Goal: Task Accomplishment & Management: Complete application form

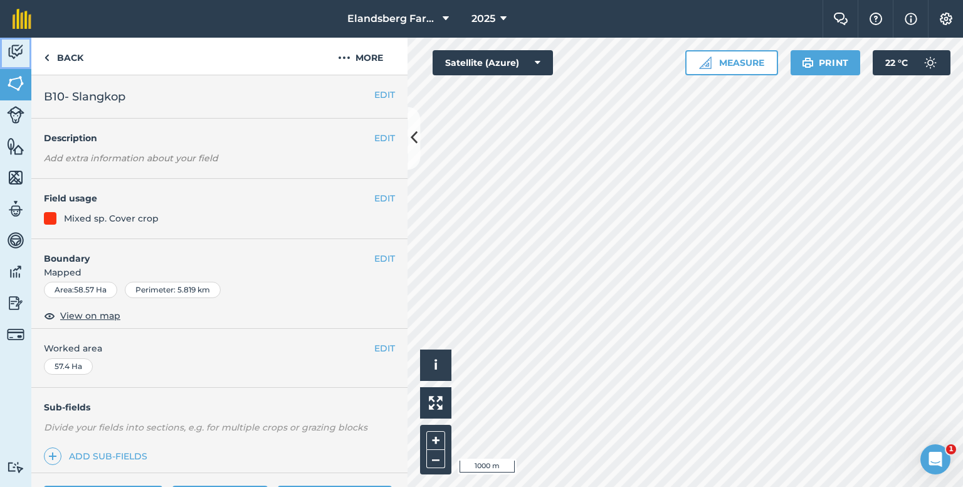
click at [9, 48] on img at bounding box center [16, 52] width 18 height 19
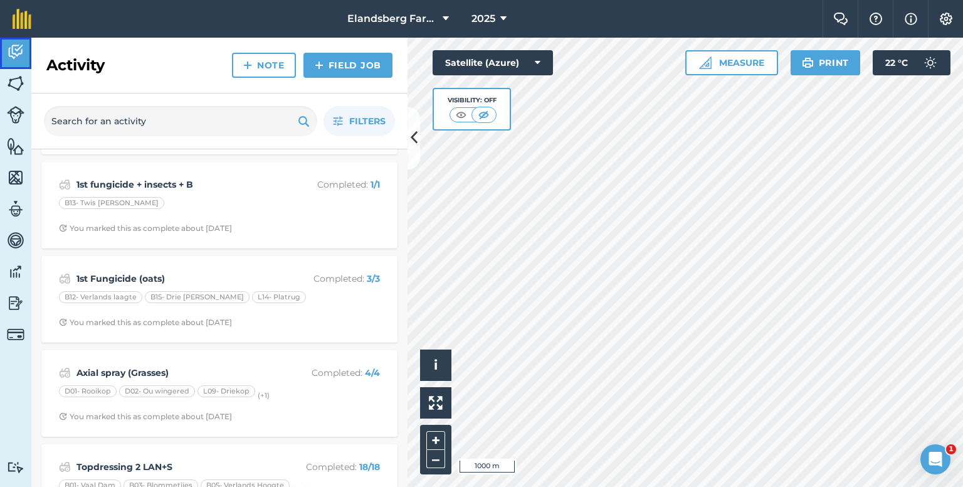
scroll to position [878, 0]
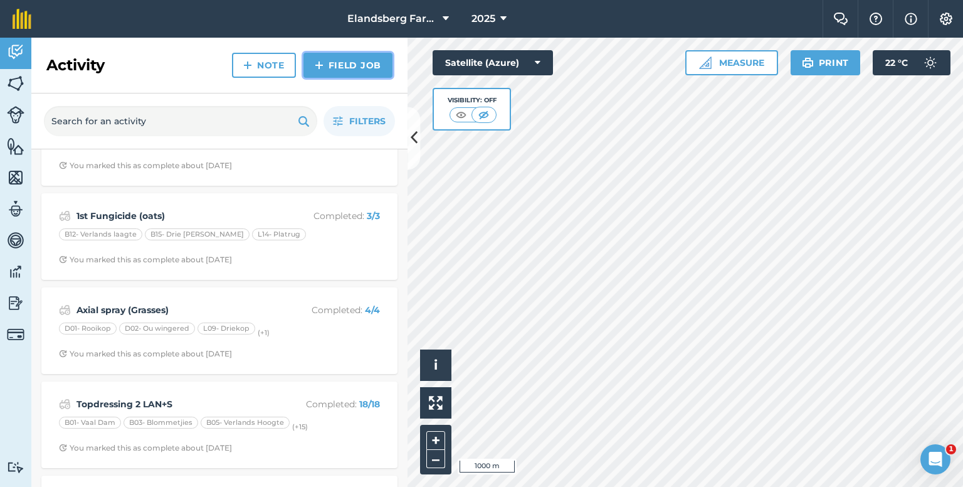
click at [334, 71] on link "Field Job" at bounding box center [348, 65] width 89 height 25
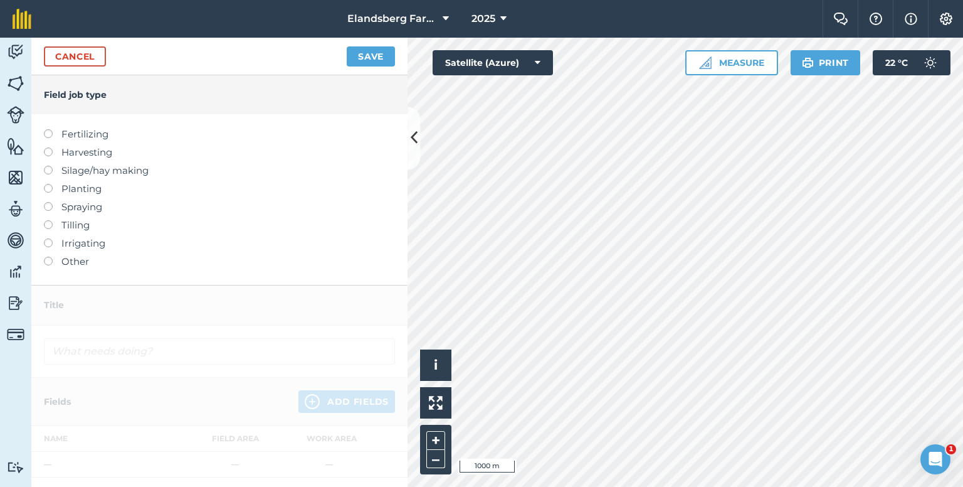
click at [50, 211] on label "Spraying" at bounding box center [219, 206] width 351 height 15
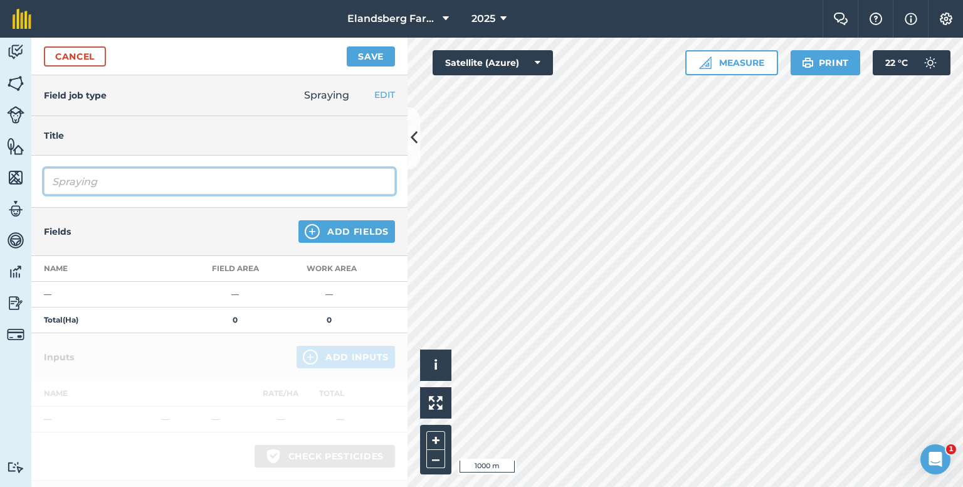
click at [91, 189] on input "Spraying" at bounding box center [219, 181] width 351 height 26
drag, startPoint x: 103, startPoint y: 184, endPoint x: 45, endPoint y: 184, distance: 57.7
click at [48, 184] on input "Spraying" at bounding box center [219, 181] width 351 height 26
type input "spray grasses"
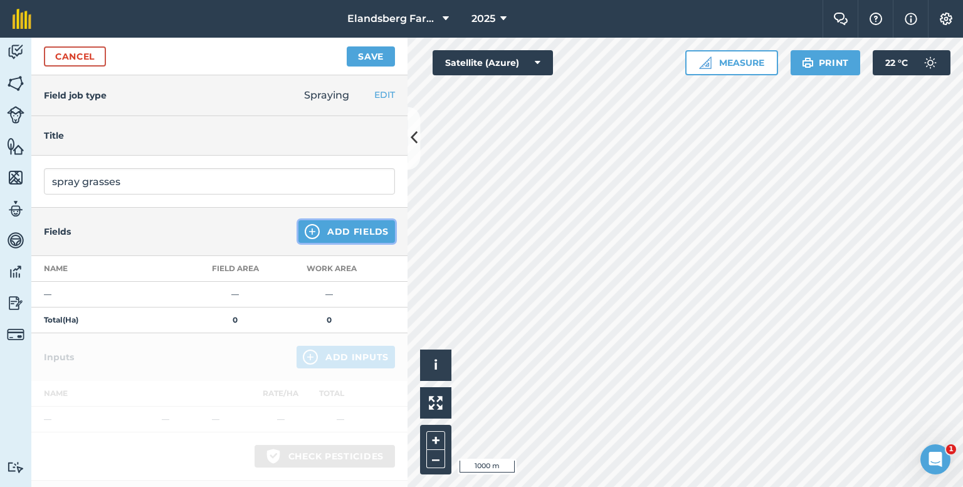
click at [329, 236] on button "Add Fields" at bounding box center [347, 231] width 97 height 23
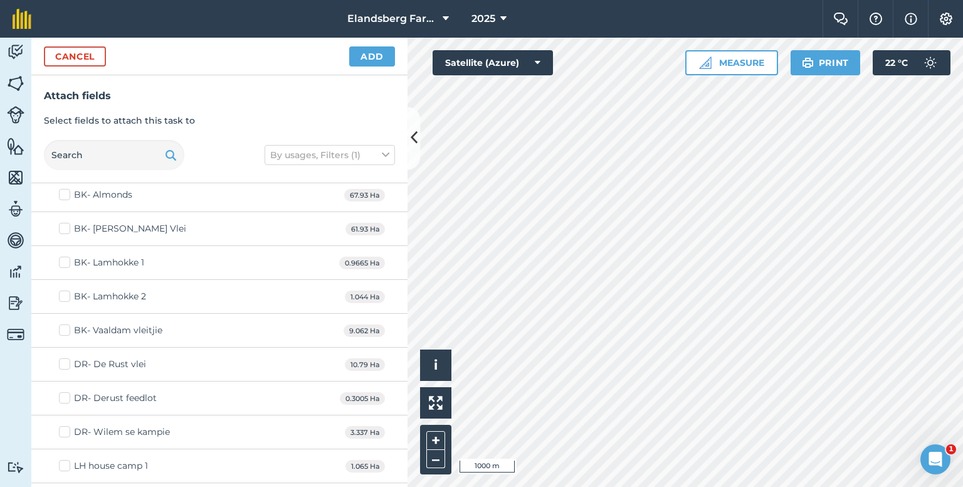
scroll to position [502, 0]
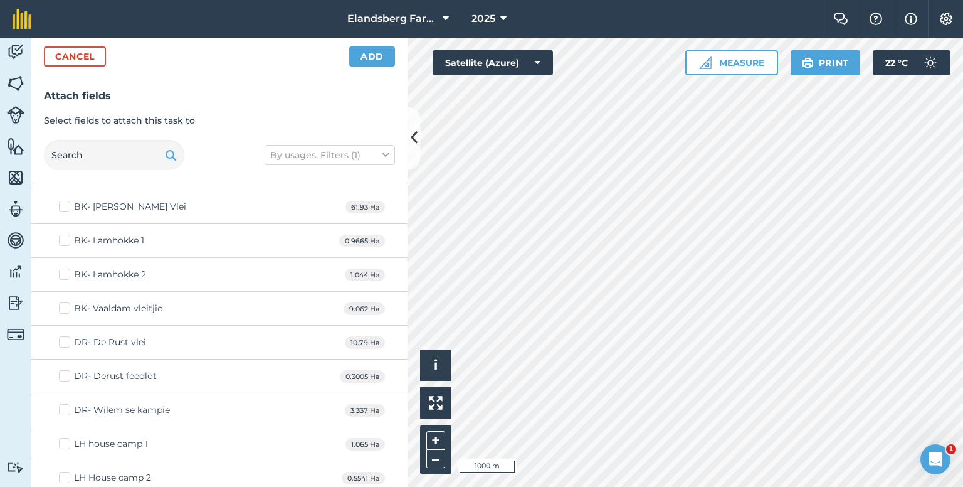
checkbox input "true"
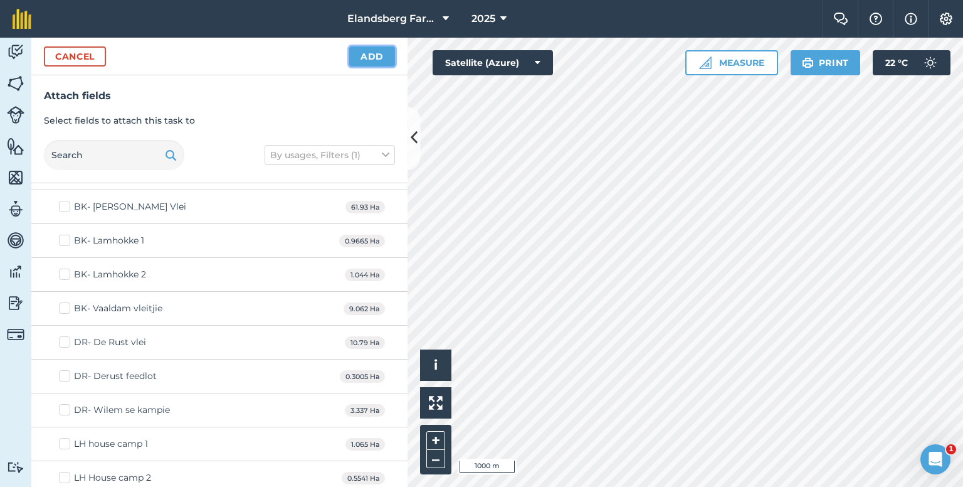
click at [373, 59] on button "Add" at bounding box center [372, 56] width 46 height 20
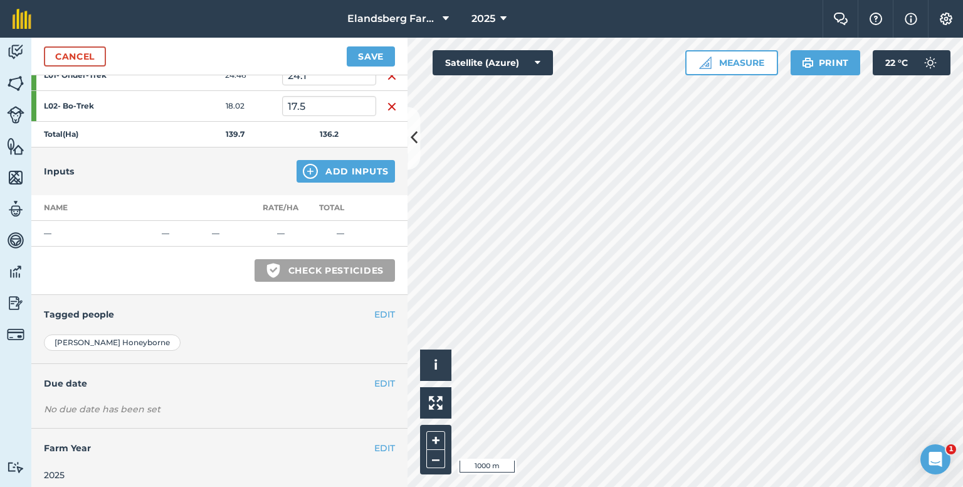
scroll to position [287, 0]
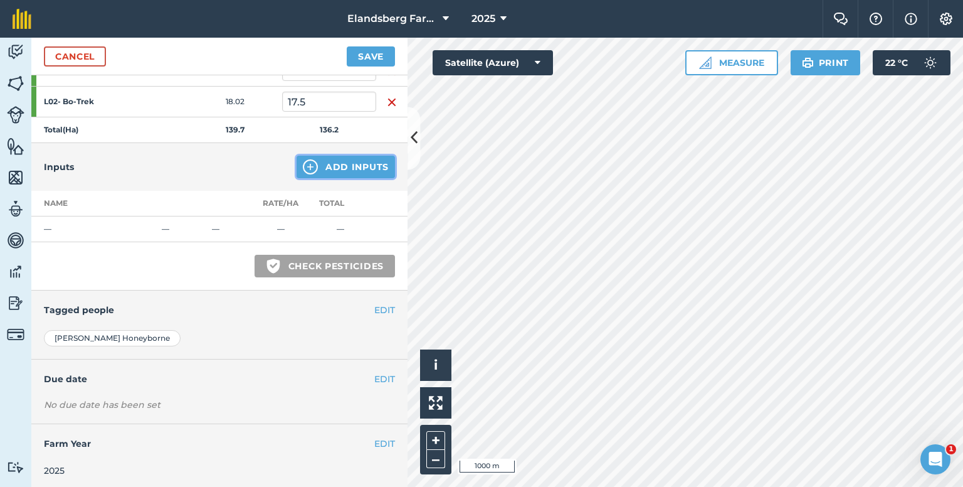
click at [312, 161] on button "Add Inputs" at bounding box center [346, 167] width 98 height 23
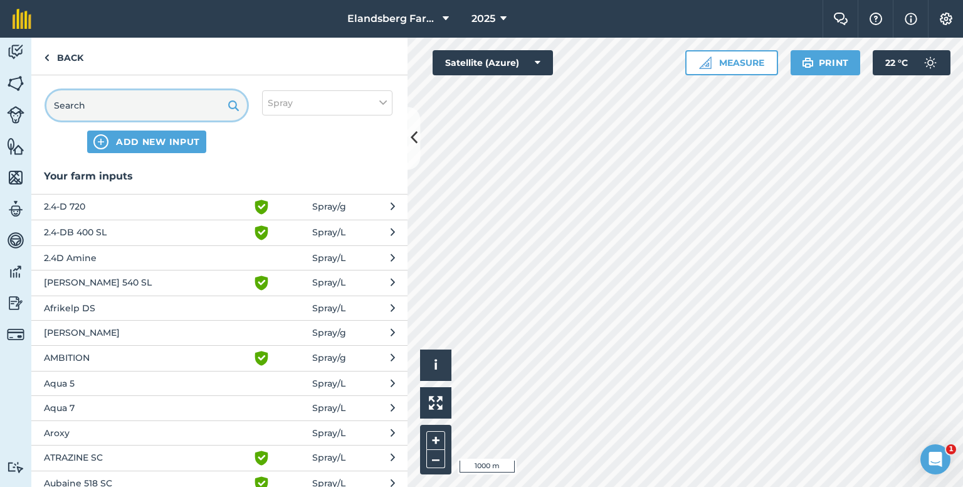
click at [106, 108] on input "text" at bounding box center [146, 105] width 201 height 30
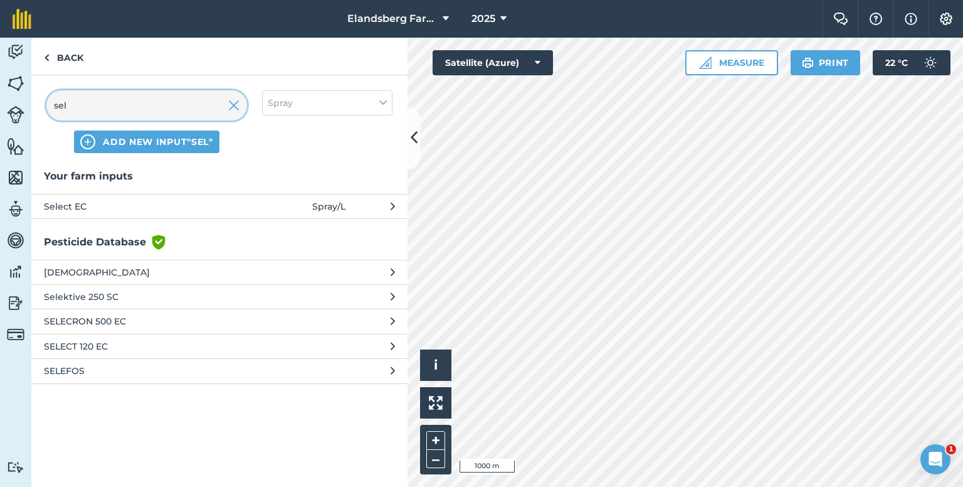
type input "sel"
click at [120, 206] on span "Select EC" at bounding box center [146, 206] width 205 height 14
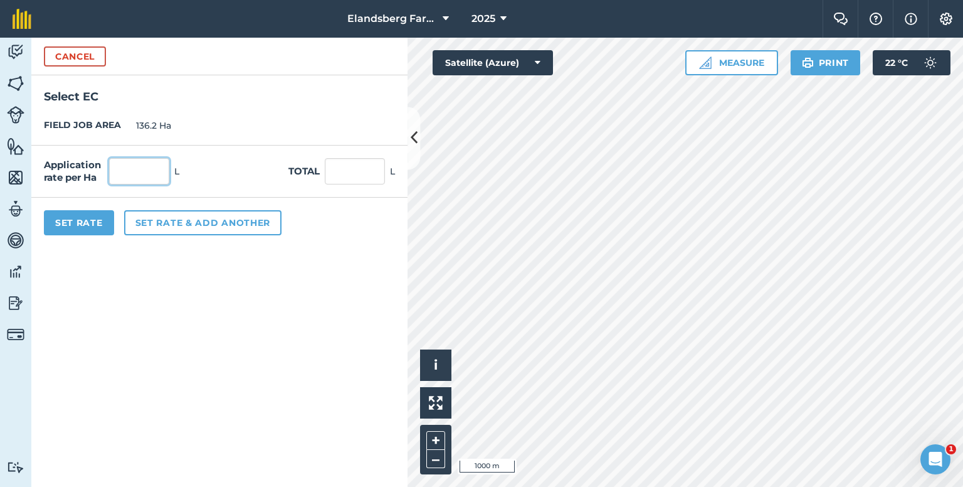
click at [135, 174] on input "text" at bounding box center [139, 171] width 60 height 26
type input "1.5"
type input "204.3"
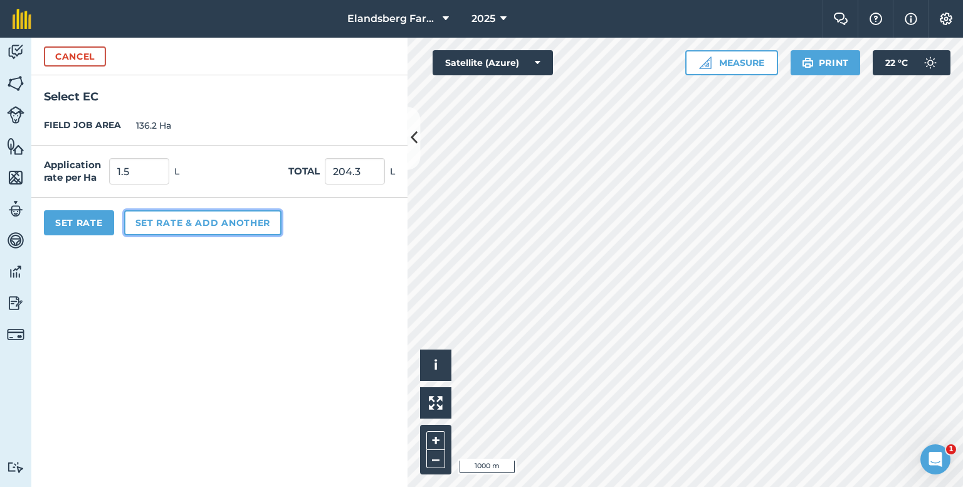
click at [202, 225] on button "Set rate & add another" at bounding box center [202, 222] width 157 height 25
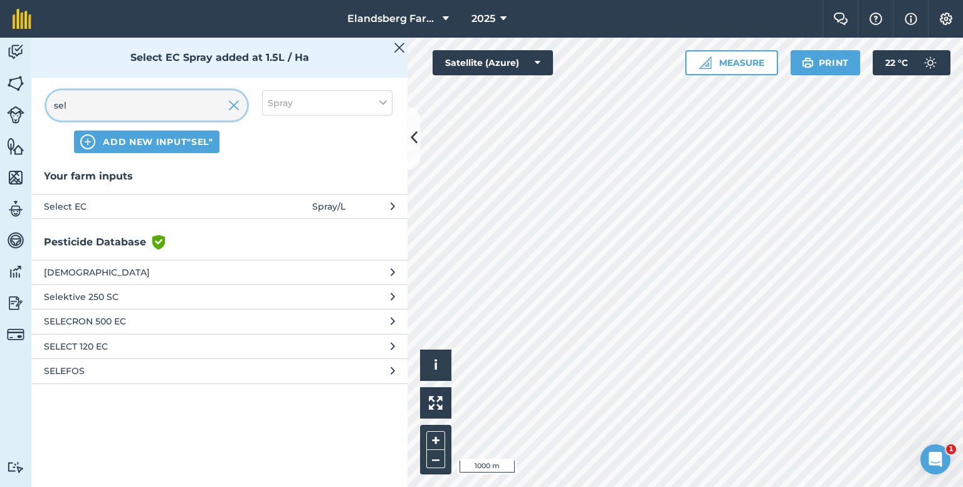
drag, startPoint x: 89, startPoint y: 98, endPoint x: 45, endPoint y: 114, distance: 46.6
click at [45, 114] on div "sel ADD NEW INPUT "sel" Spray" at bounding box center [219, 121] width 376 height 93
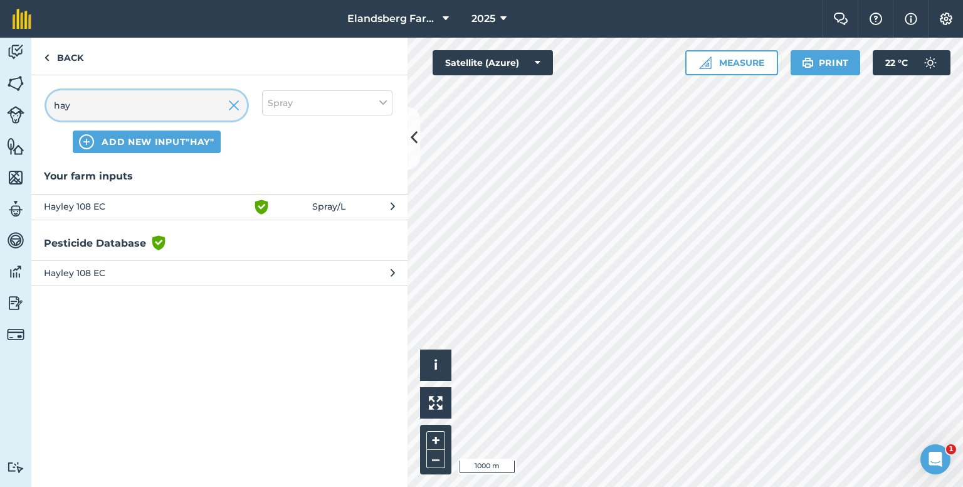
type input "hay"
click at [95, 204] on span "Hayley 108 EC" at bounding box center [146, 206] width 205 height 15
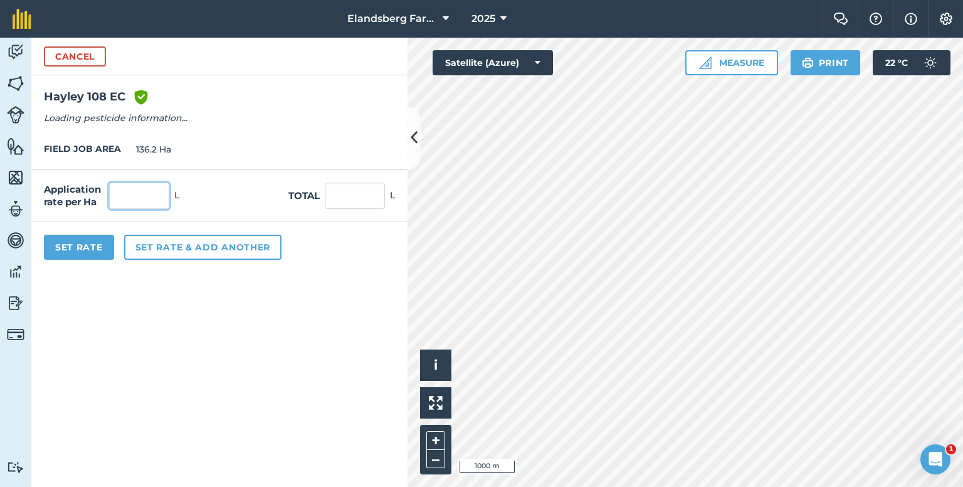
click at [148, 192] on input "text" at bounding box center [139, 195] width 60 height 26
type input "0.5"
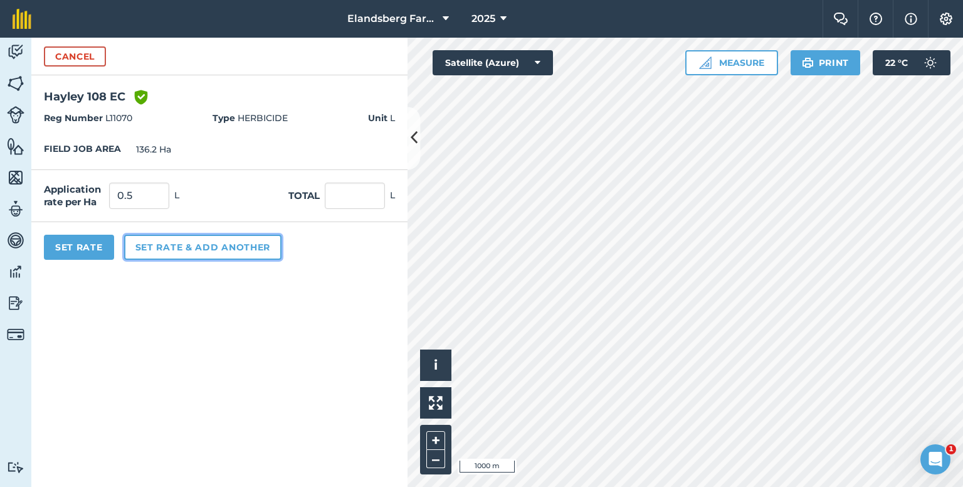
type input "68.1"
click at [192, 244] on button "Set rate & add another" at bounding box center [202, 247] width 157 height 25
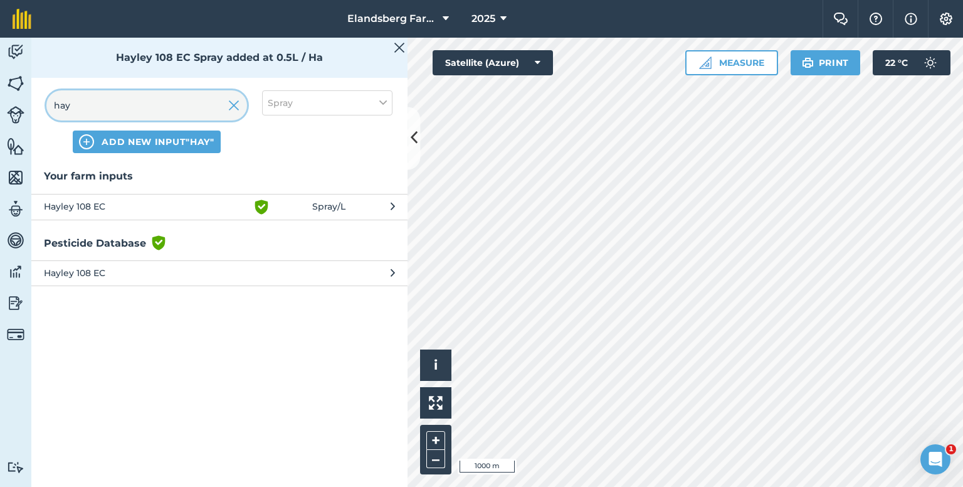
drag, startPoint x: 127, startPoint y: 103, endPoint x: 28, endPoint y: 103, distance: 99.1
click at [28, 103] on div "Activity Fields Livestock Features Maps Team Vehicles Data Reporting Billing Tu…" at bounding box center [481, 262] width 963 height 449
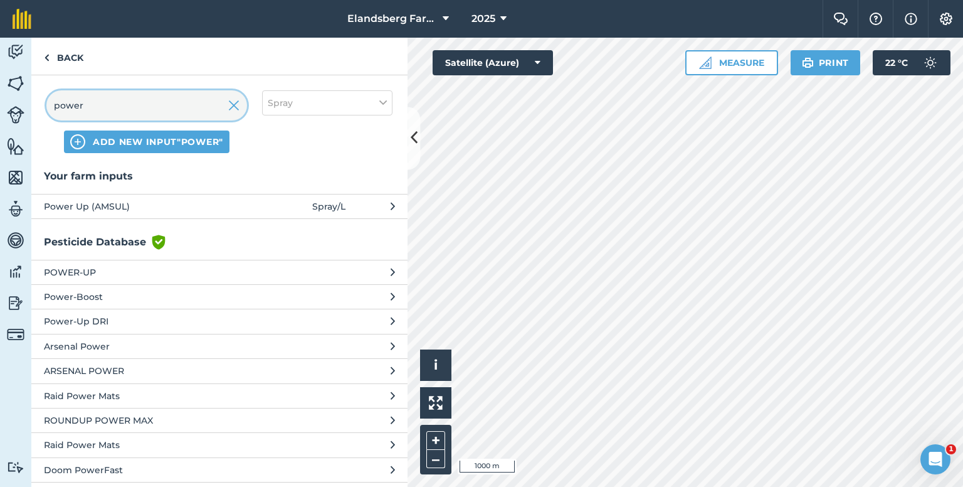
type input "power"
click at [108, 204] on span "Power Up (AMSUL)" at bounding box center [146, 206] width 205 height 14
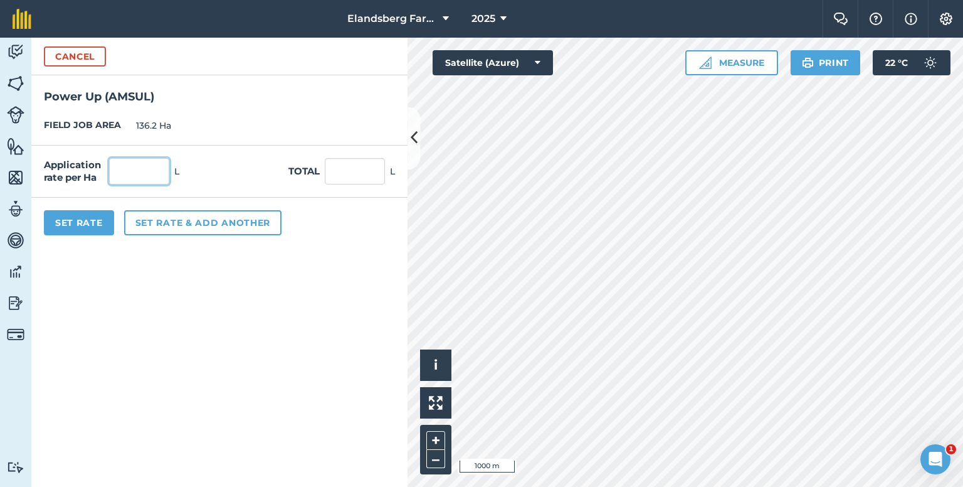
click at [152, 166] on input "text" at bounding box center [139, 171] width 60 height 26
type input "1.25"
type input "170.25"
click at [89, 222] on button "Set Rate" at bounding box center [79, 222] width 70 height 25
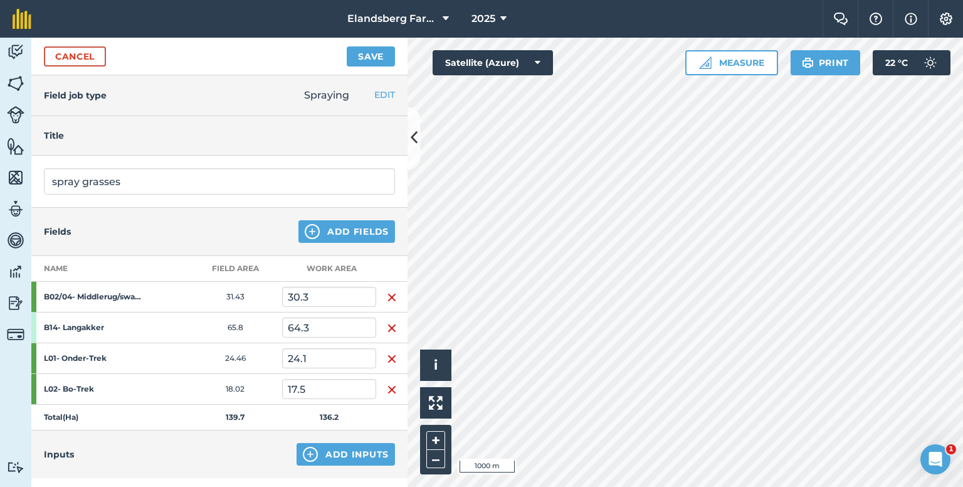
scroll to position [0, 0]
click at [369, 56] on button "Save" at bounding box center [371, 56] width 48 height 20
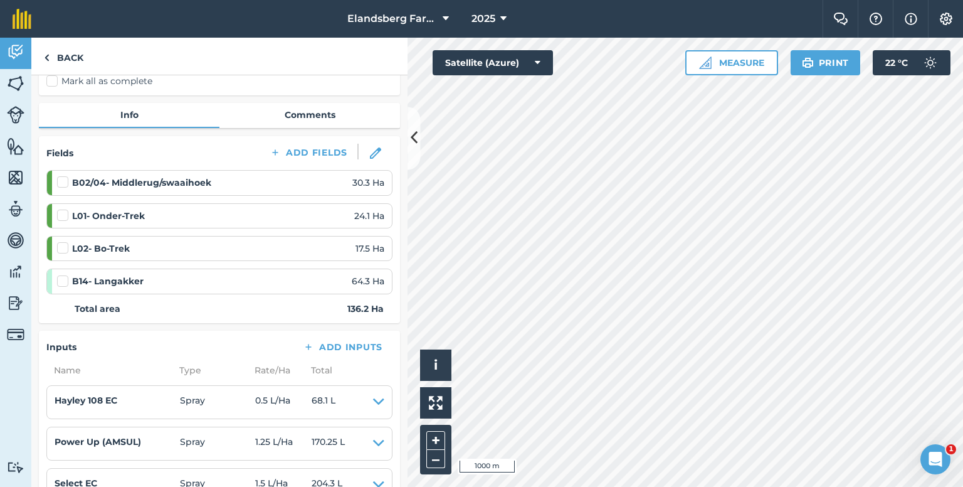
scroll to position [125, 0]
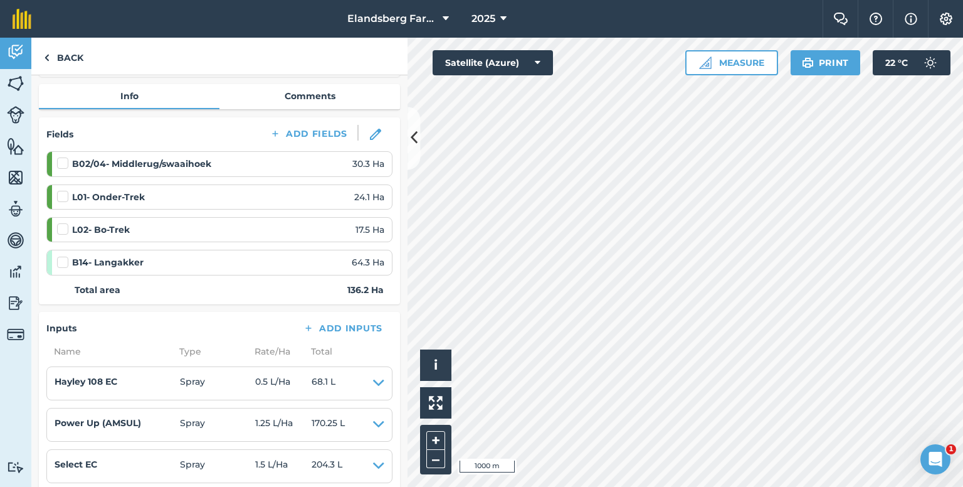
click at [61, 256] on label at bounding box center [64, 256] width 15 height 0
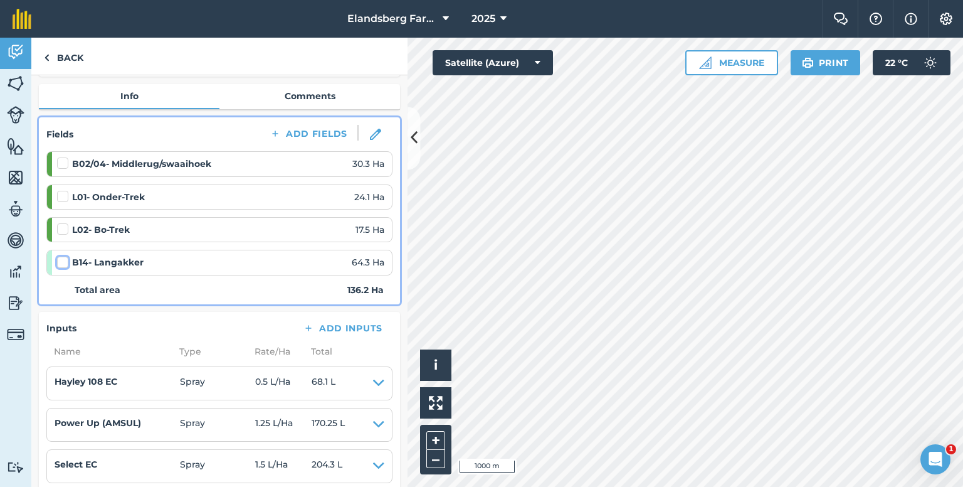
click at [61, 259] on input "checkbox" at bounding box center [61, 260] width 8 height 8
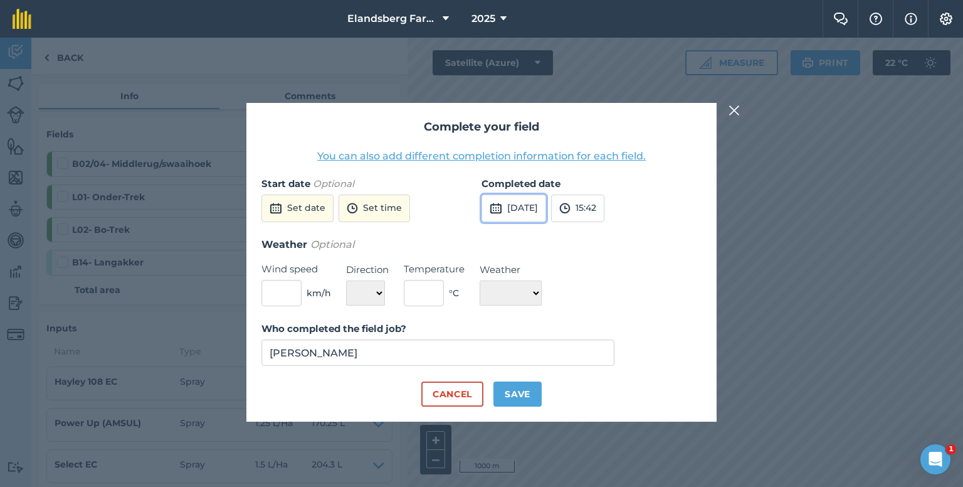
click at [532, 208] on button "[DATE]" at bounding box center [514, 208] width 65 height 28
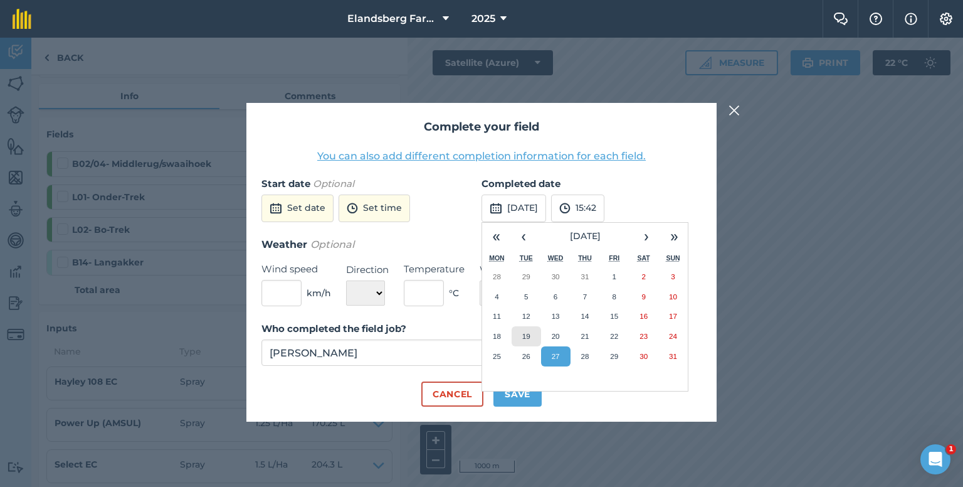
click at [520, 334] on button "19" at bounding box center [526, 336] width 29 height 20
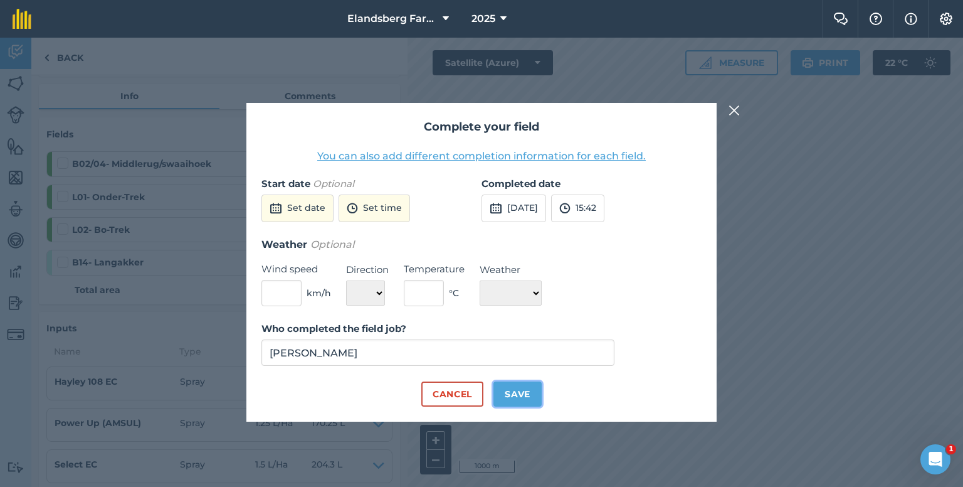
click at [529, 394] on button "Save" at bounding box center [518, 393] width 48 height 25
checkbox input "true"
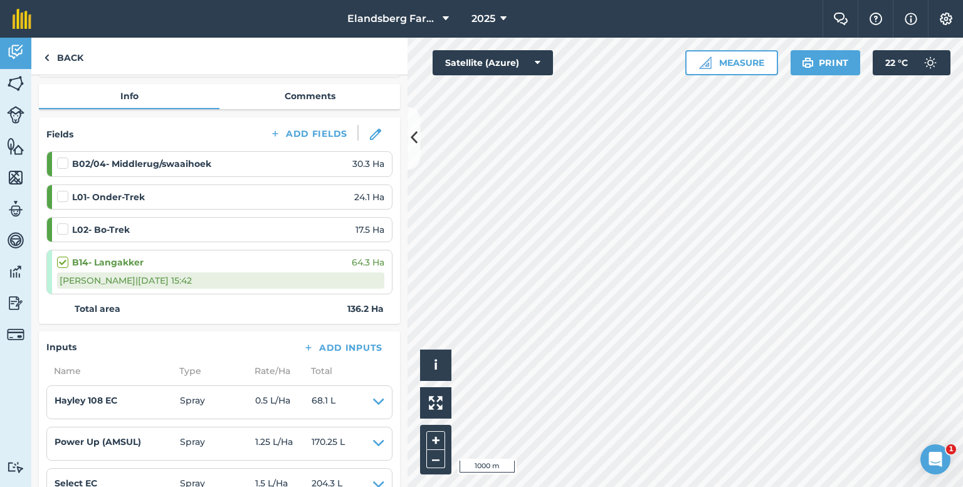
click at [60, 157] on label at bounding box center [64, 157] width 15 height 0
click at [60, 158] on input "checkbox" at bounding box center [61, 161] width 8 height 8
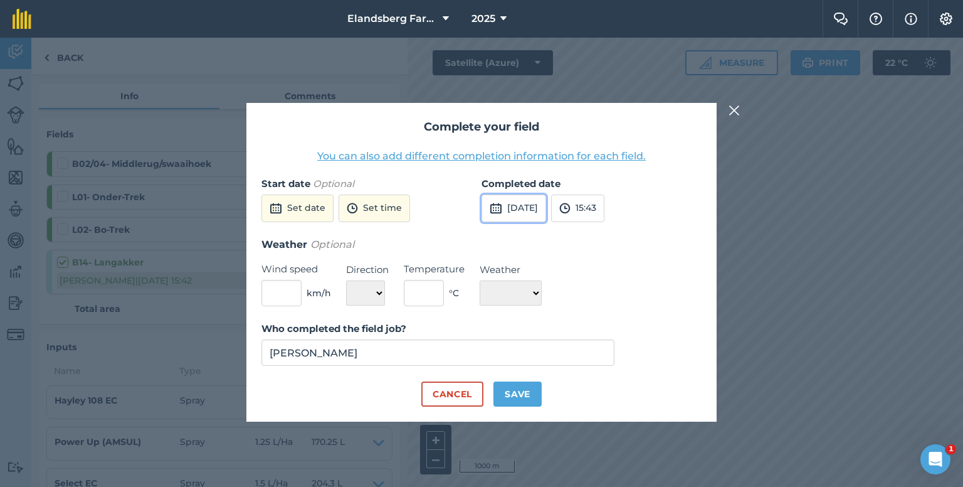
click at [539, 209] on button "[DATE]" at bounding box center [514, 208] width 65 height 28
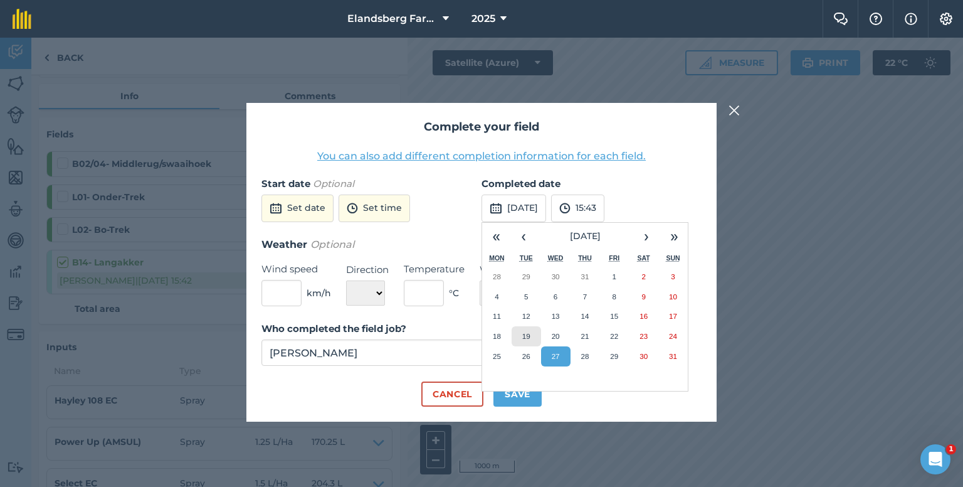
click at [532, 336] on button "19" at bounding box center [526, 336] width 29 height 20
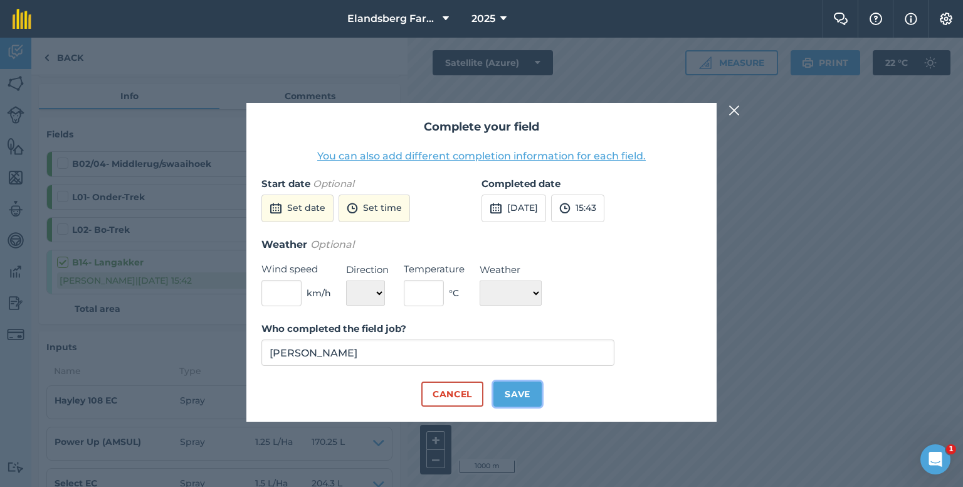
click at [526, 394] on button "Save" at bounding box center [518, 393] width 48 height 25
checkbox input "true"
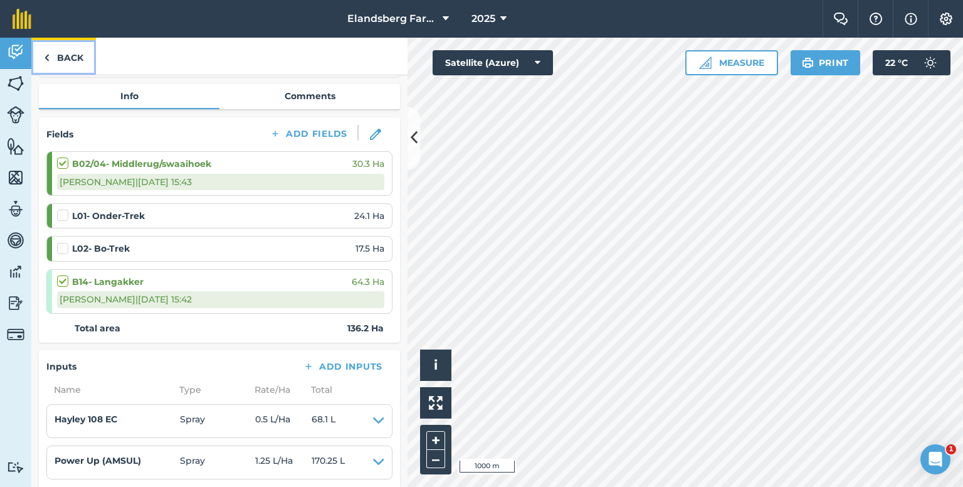
click at [88, 58] on link "Back" at bounding box center [63, 56] width 65 height 37
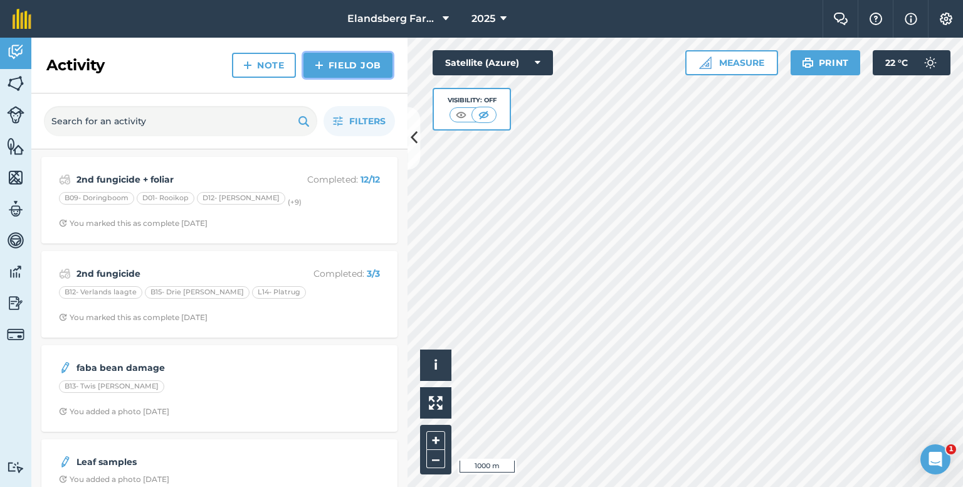
click at [341, 66] on link "Field Job" at bounding box center [348, 65] width 89 height 25
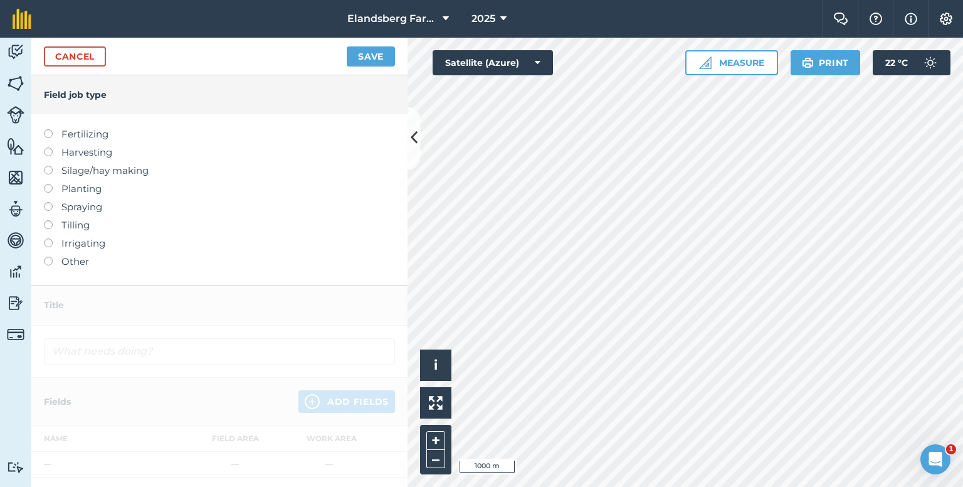
click at [51, 202] on label at bounding box center [53, 202] width 18 height 0
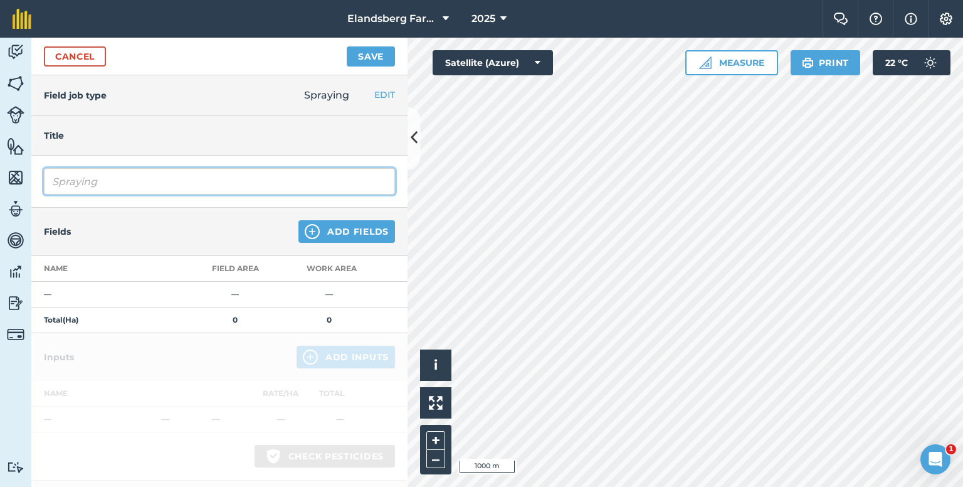
click at [107, 184] on input "Spraying" at bounding box center [219, 181] width 351 height 26
drag, startPoint x: 102, startPoint y: 189, endPoint x: 95, endPoint y: 189, distance: 6.9
click at [95, 189] on input "Spraying" at bounding box center [219, 181] width 351 height 26
click at [94, 189] on input "Spraying" at bounding box center [219, 181] width 351 height 26
drag, startPoint x: 110, startPoint y: 181, endPoint x: 34, endPoint y: 179, distance: 75.9
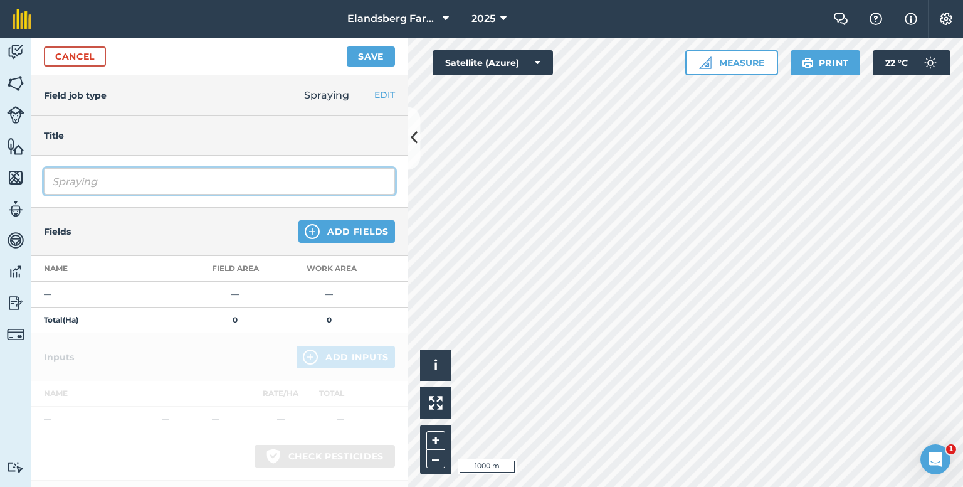
click at [34, 179] on div "Spraying" at bounding box center [219, 182] width 376 height 52
type input "kill camp"
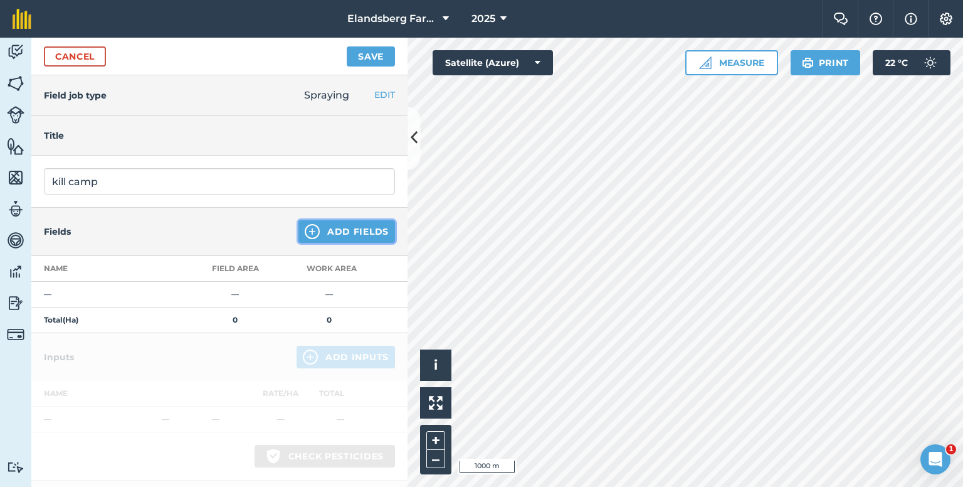
click at [315, 229] on button "Add Fields" at bounding box center [347, 231] width 97 height 23
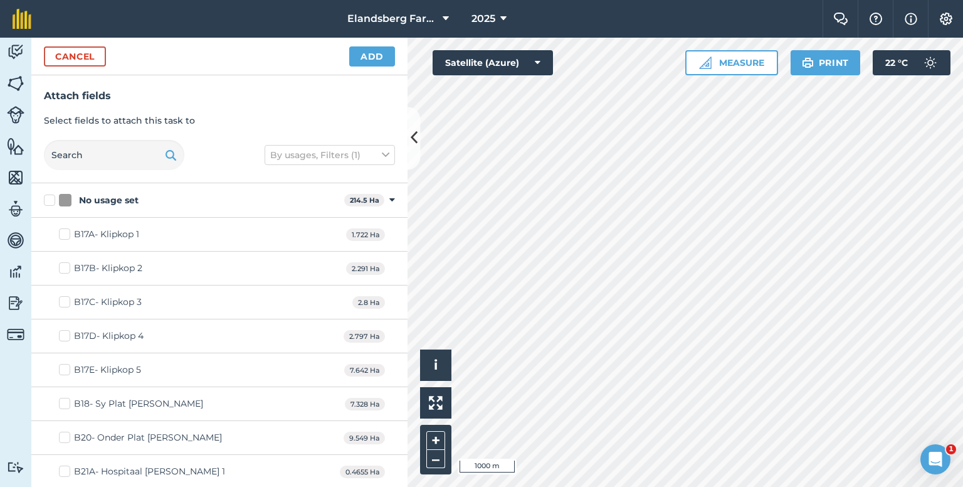
checkbox input "true"
drag, startPoint x: 369, startPoint y: 58, endPoint x: 361, endPoint y: 63, distance: 8.7
click at [368, 60] on button "Add" at bounding box center [372, 56] width 46 height 20
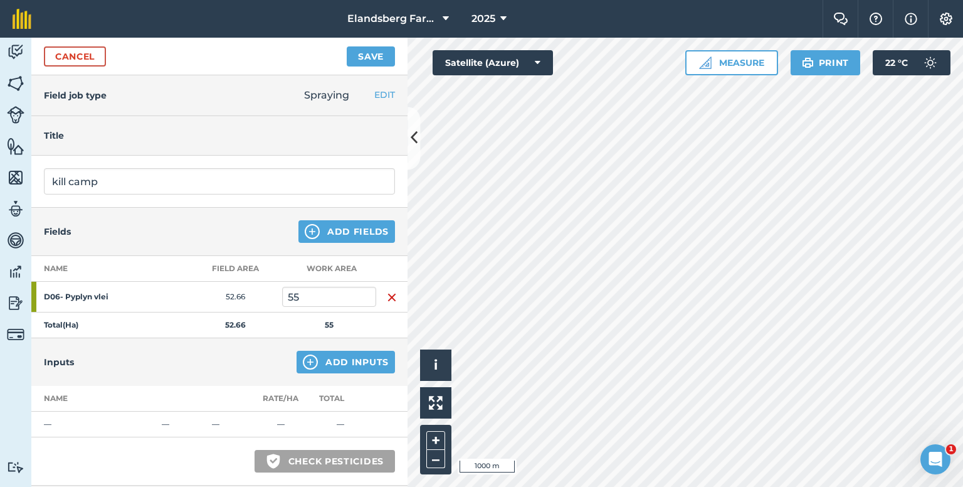
scroll to position [125, 0]
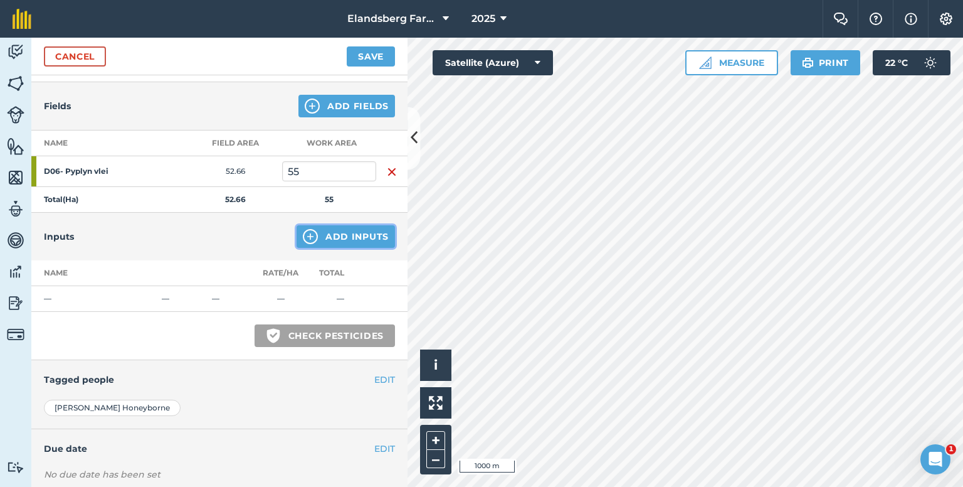
click at [307, 236] on img at bounding box center [310, 236] width 15 height 15
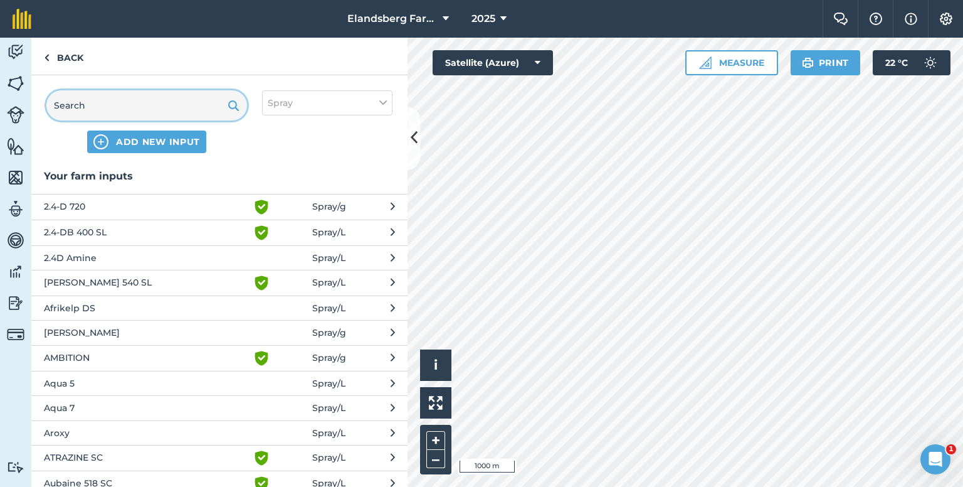
click at [134, 107] on input "text" at bounding box center [146, 105] width 201 height 30
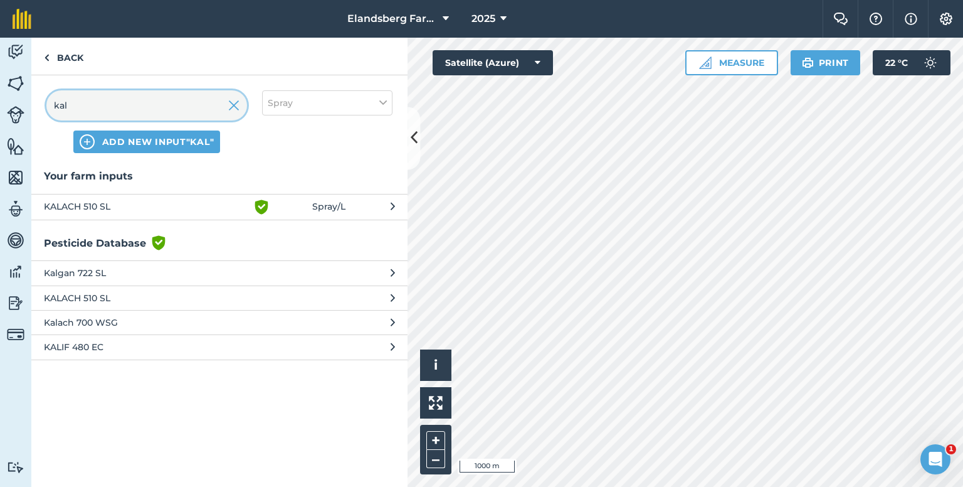
type input "kal"
click at [163, 209] on span "KALACH 510 SL" at bounding box center [146, 206] width 205 height 15
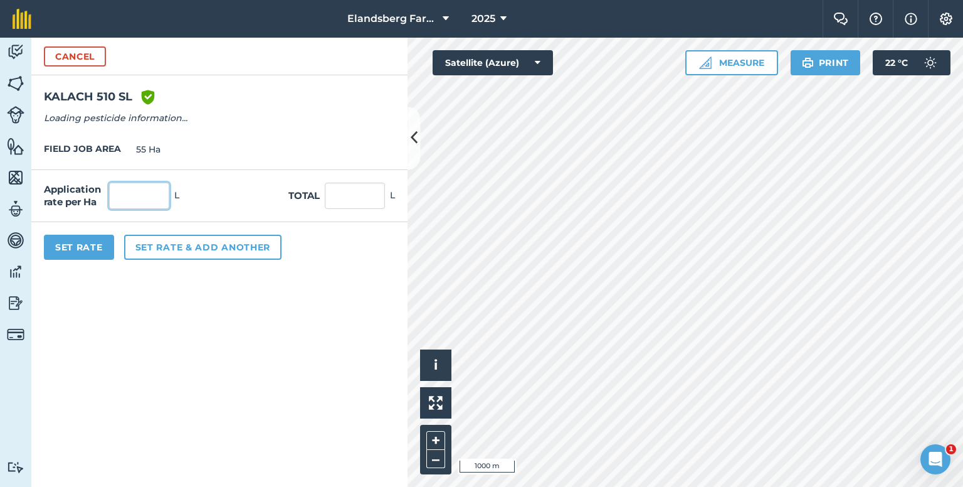
click at [152, 202] on input "text" at bounding box center [139, 195] width 60 height 26
type input "2"
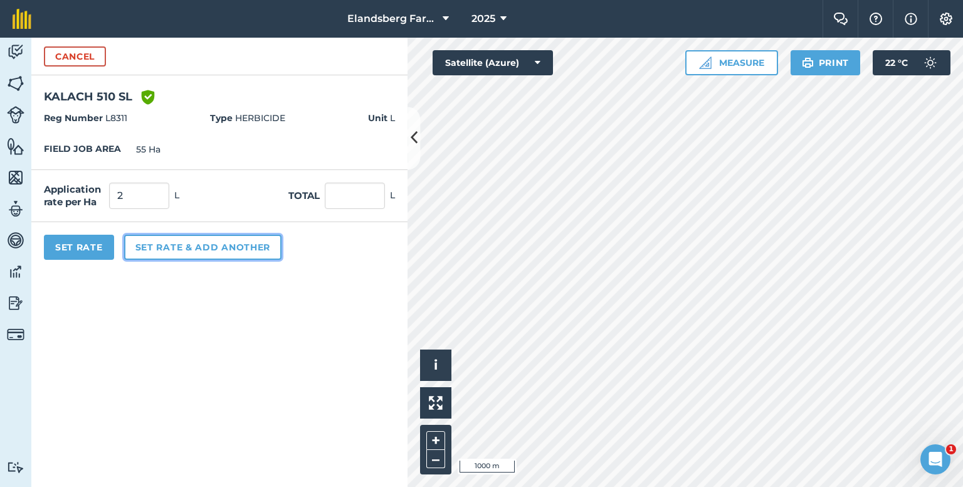
type input "110"
click at [162, 244] on button "Set rate & add another" at bounding box center [202, 247] width 157 height 25
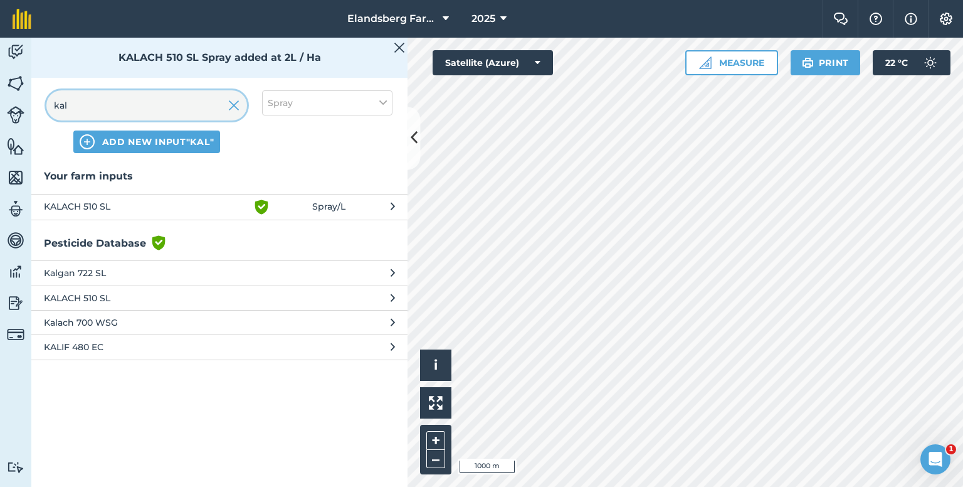
drag, startPoint x: 95, startPoint y: 103, endPoint x: 13, endPoint y: 106, distance: 82.8
click at [15, 108] on div "Activity Fields Livestock Features Maps Team Vehicles Data Reporting Billing Tu…" at bounding box center [481, 262] width 963 height 449
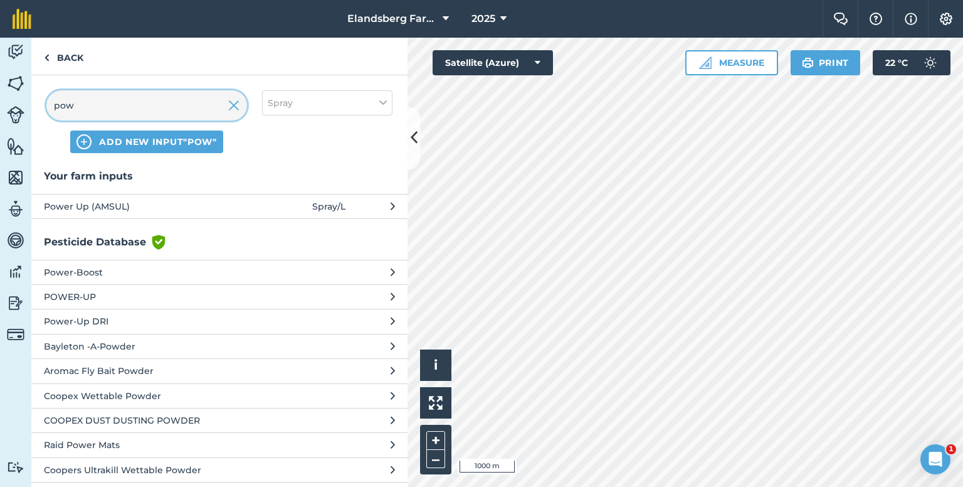
type input "pow"
click at [88, 213] on button "Power Up (AMSUL) Spray / L" at bounding box center [219, 206] width 376 height 24
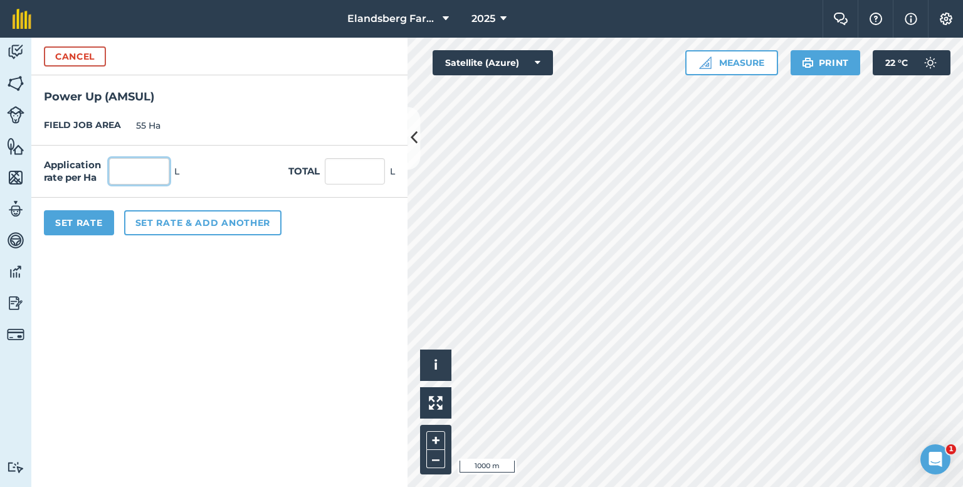
click at [135, 174] on input "text" at bounding box center [139, 171] width 60 height 26
type input "1.25"
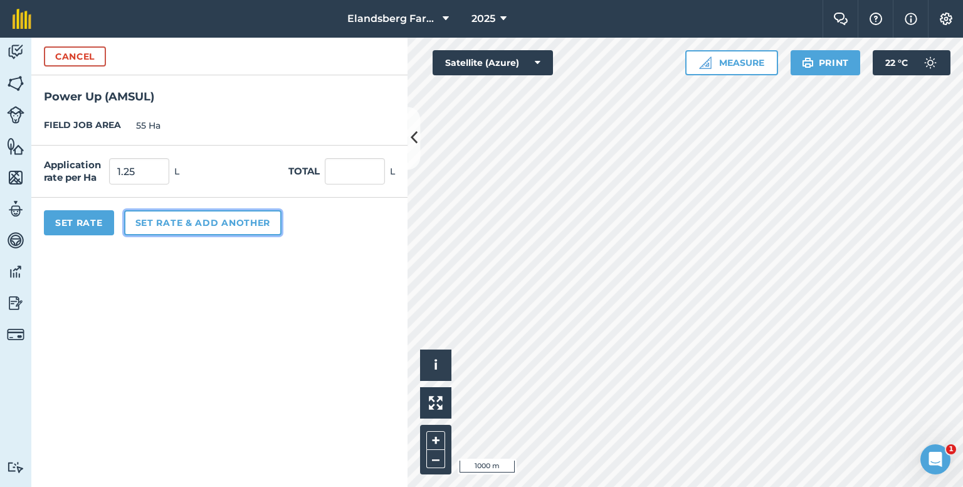
type input "68.75"
click at [163, 224] on button "Set rate & add another" at bounding box center [202, 222] width 157 height 25
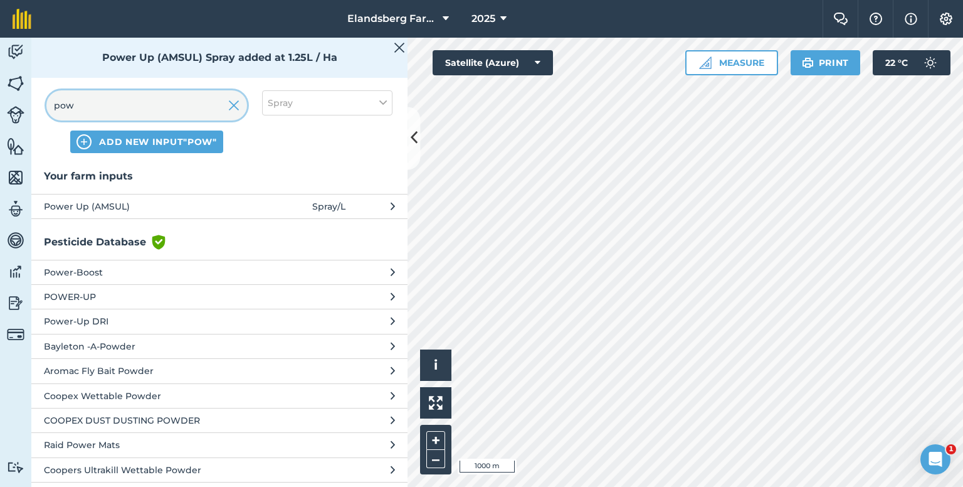
drag, startPoint x: 103, startPoint y: 112, endPoint x: 36, endPoint y: 108, distance: 67.2
click at [36, 108] on div "pow ADD NEW INPUT "pow" Spray" at bounding box center [219, 121] width 376 height 93
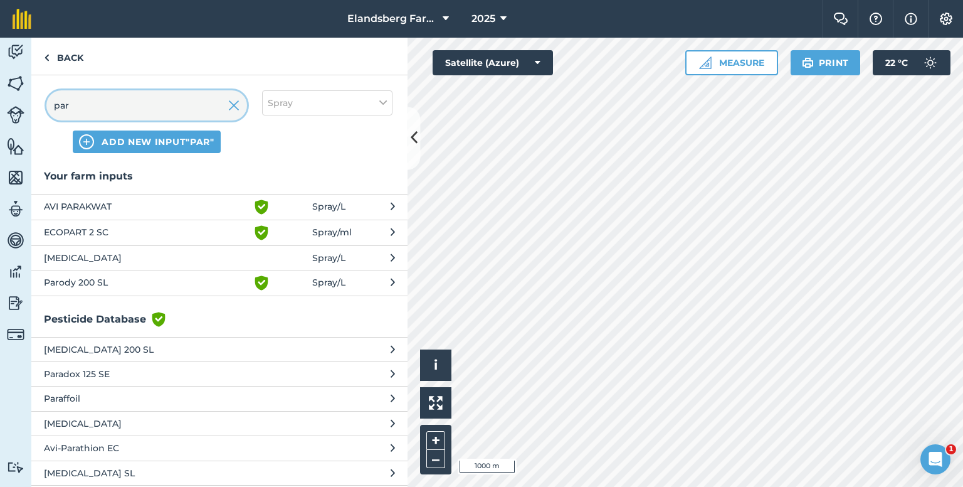
type input "par"
click at [128, 347] on span "[MEDICAL_DATA] 200 SL" at bounding box center [146, 349] width 205 height 14
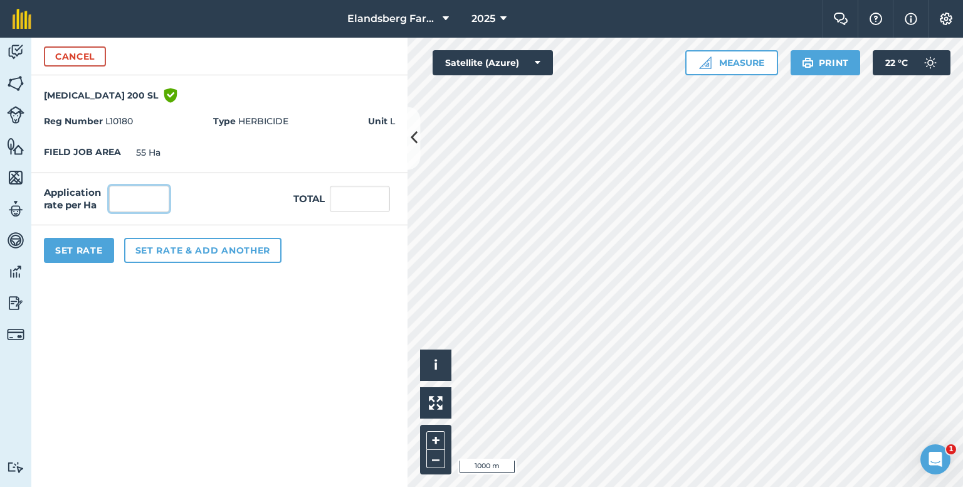
click at [158, 199] on input "text" at bounding box center [139, 199] width 60 height 26
type input "1.5"
type input "82.5"
click at [90, 246] on button "Set Rate" at bounding box center [79, 250] width 70 height 25
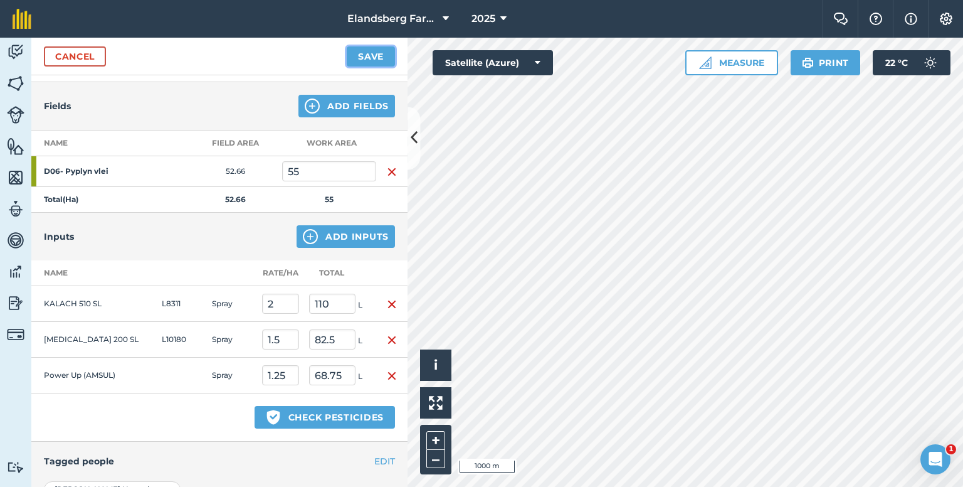
click at [369, 55] on button "Save" at bounding box center [371, 56] width 48 height 20
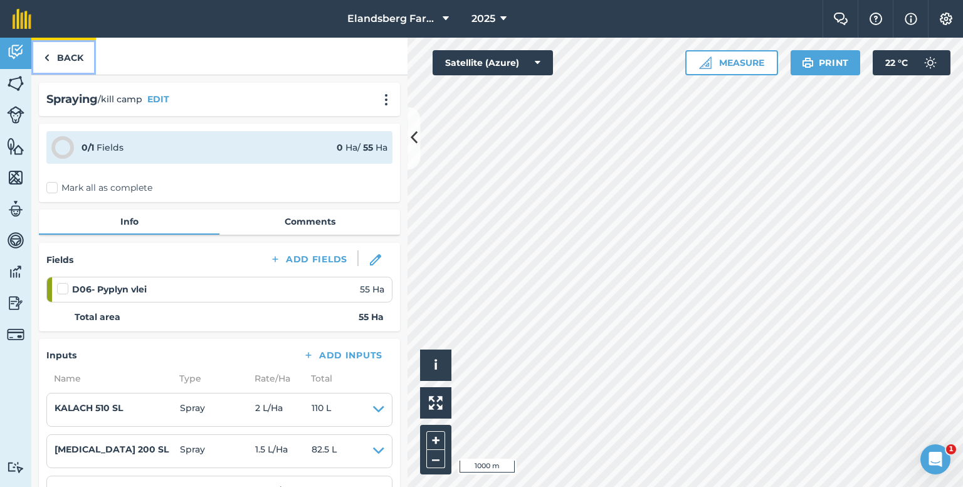
click at [59, 65] on link "Back" at bounding box center [63, 56] width 65 height 37
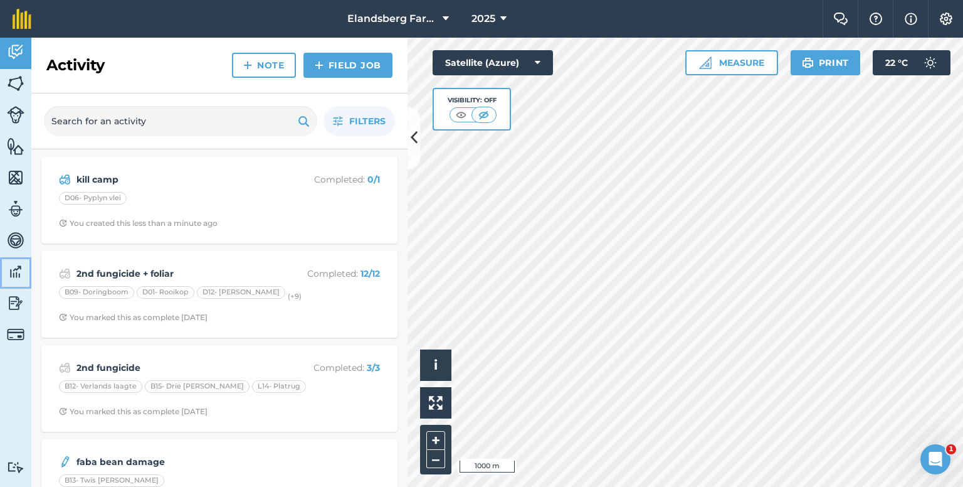
click at [20, 287] on link "Data" at bounding box center [15, 272] width 31 height 31
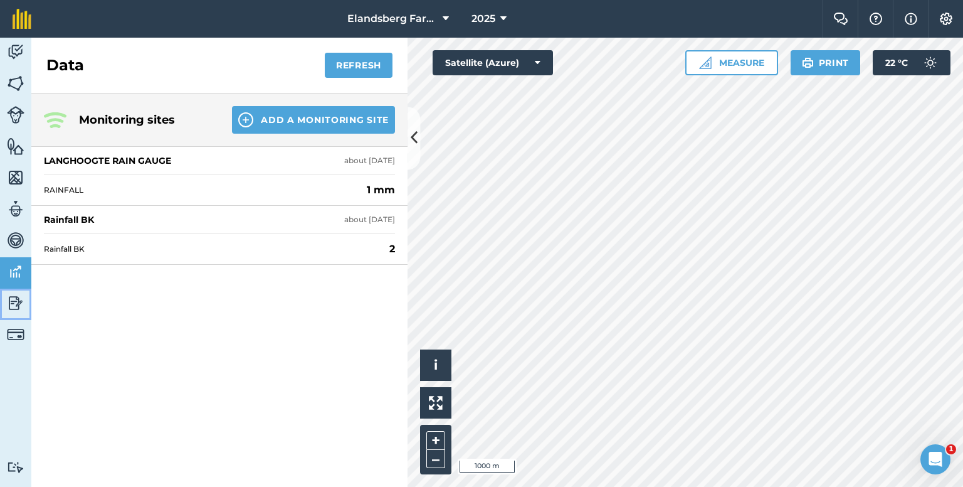
click at [24, 301] on link "Reporting" at bounding box center [15, 303] width 31 height 31
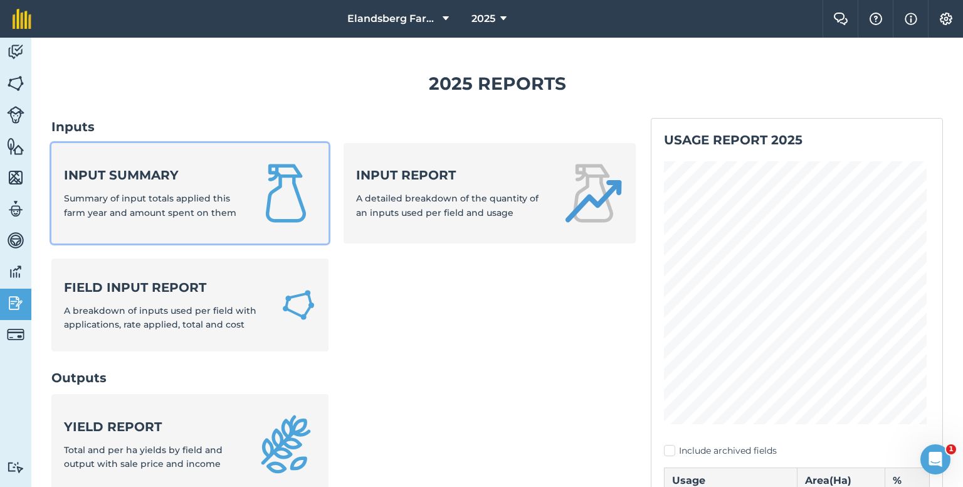
drag, startPoint x: 85, startPoint y: 187, endPoint x: 88, endPoint y: 177, distance: 9.7
click at [85, 186] on div "Input summary Summary of input totals applied this farm year and amount spent o…" at bounding box center [152, 192] width 177 height 53
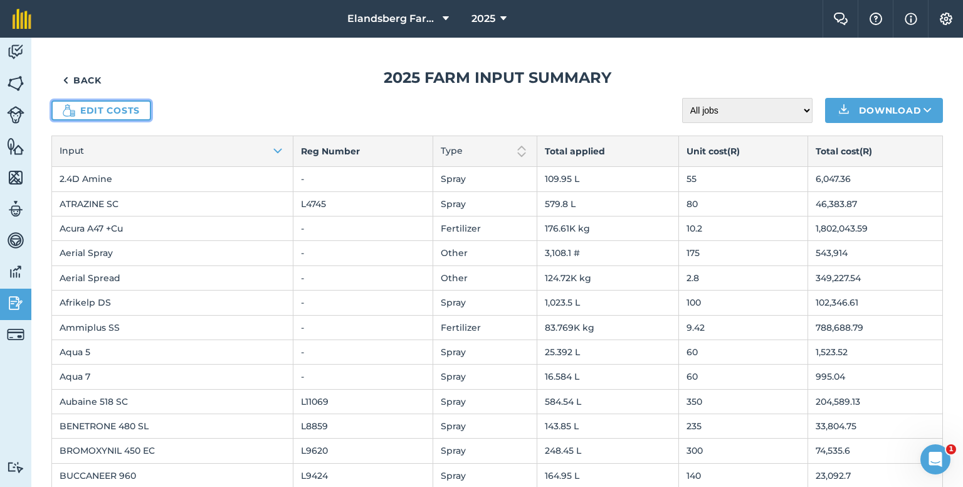
click at [108, 109] on link "Edit costs" at bounding box center [101, 110] width 100 height 20
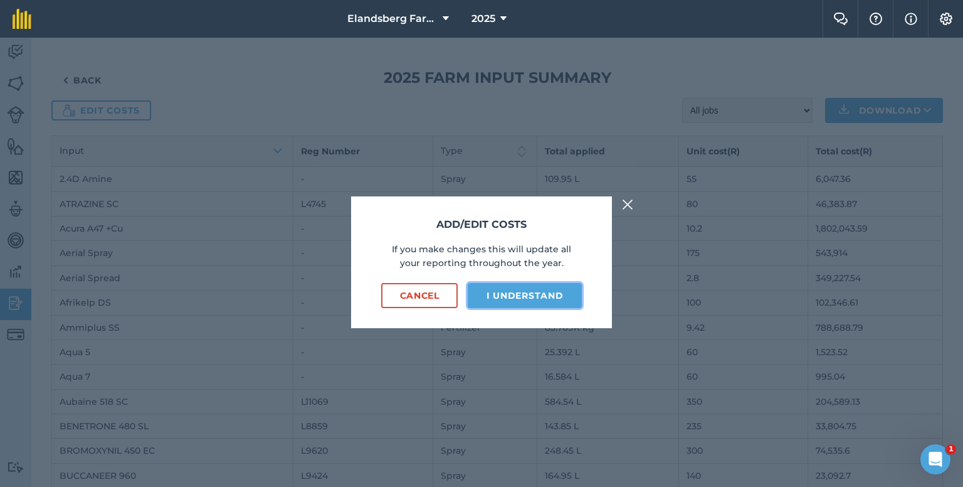
click at [526, 289] on button "I understand" at bounding box center [525, 295] width 114 height 25
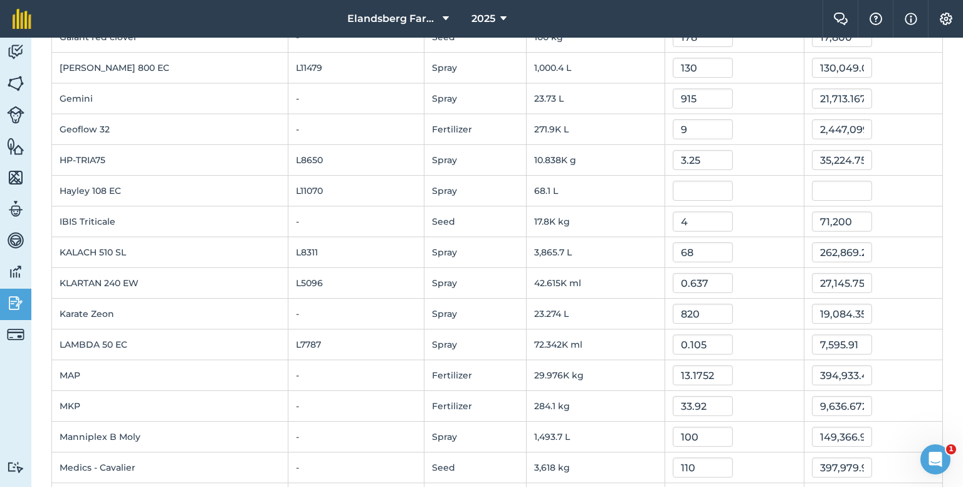
scroll to position [941, 0]
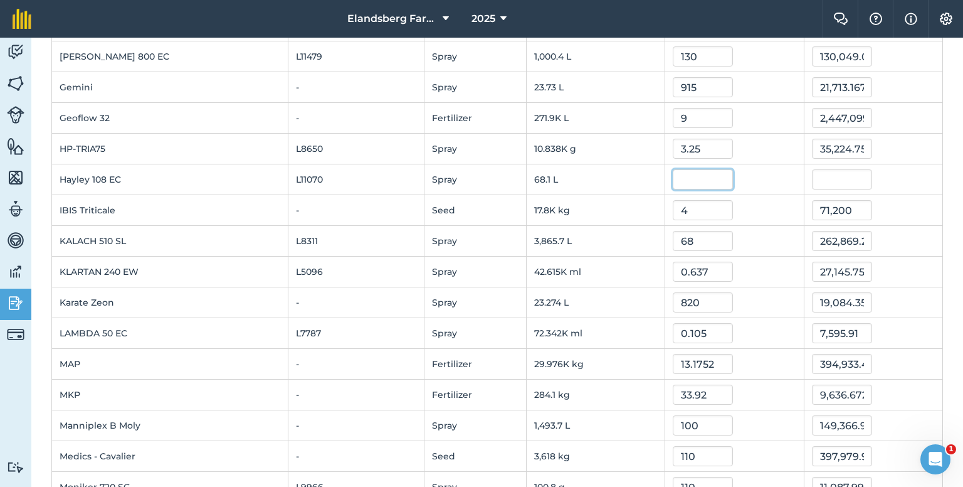
click at [694, 171] on input "text" at bounding box center [703, 179] width 60 height 20
type input "310"
type input "21,111"
click at [741, 200] on div "4" at bounding box center [734, 210] width 123 height 20
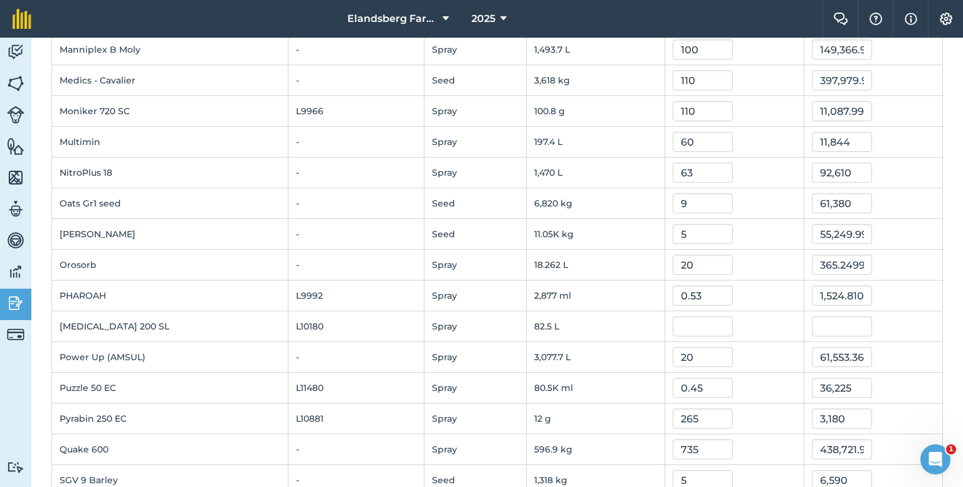
scroll to position [1317, 0]
click at [685, 317] on input "text" at bounding box center [703, 325] width 60 height 20
type input "50"
type input "4,125"
click at [764, 324] on div "50" at bounding box center [734, 325] width 123 height 20
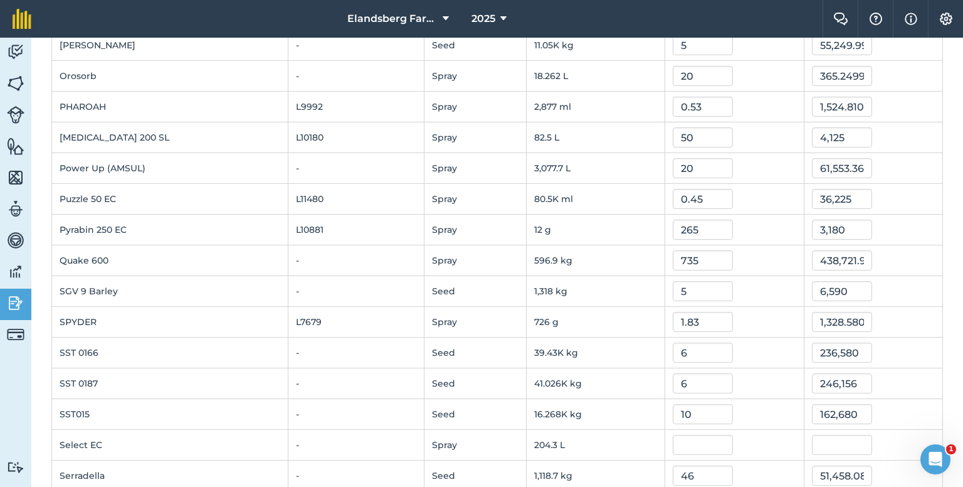
scroll to position [1631, 0]
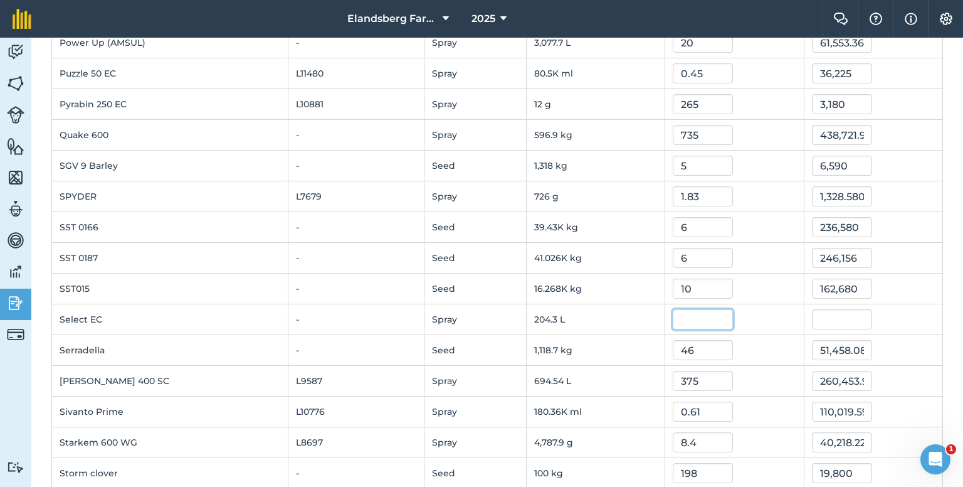
click at [702, 311] on input "text" at bounding box center [703, 319] width 60 height 20
type input "150"
type input "30,645"
click at [753, 317] on div "150" at bounding box center [734, 319] width 123 height 20
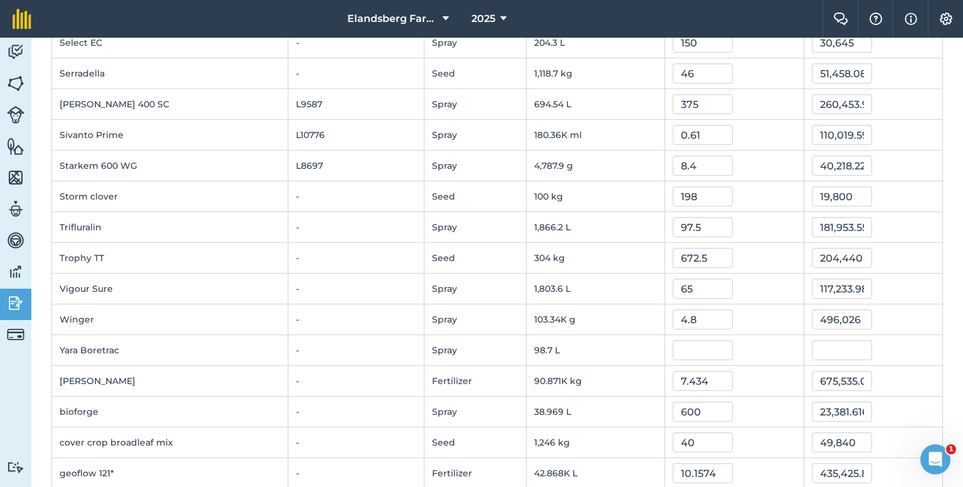
scroll to position [1919, 0]
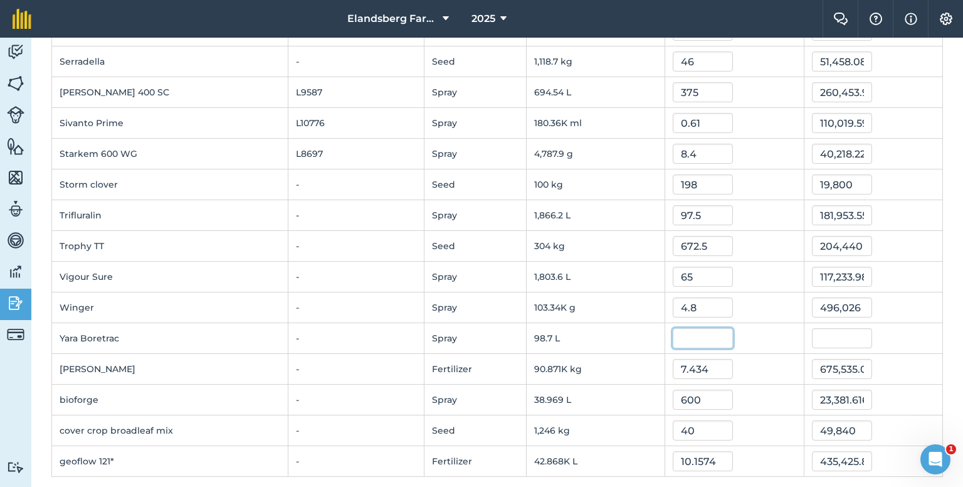
click at [702, 331] on input "text" at bounding box center [703, 338] width 60 height 20
type input "0"
click at [765, 328] on div "0" at bounding box center [734, 338] width 123 height 20
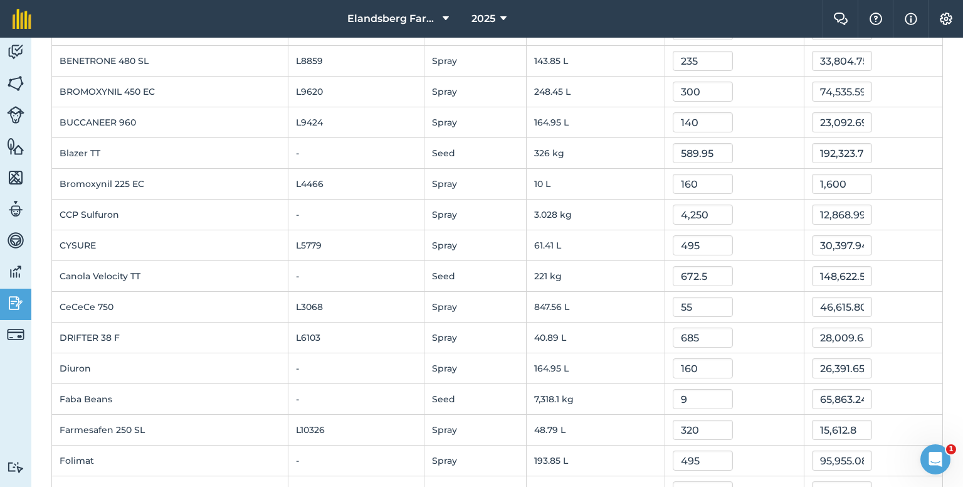
scroll to position [0, 0]
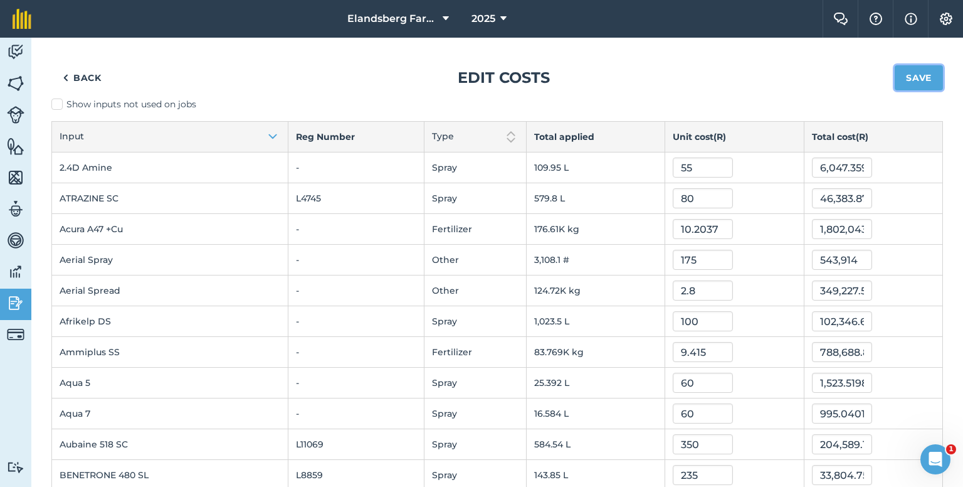
click at [909, 80] on button "Save" at bounding box center [919, 77] width 48 height 25
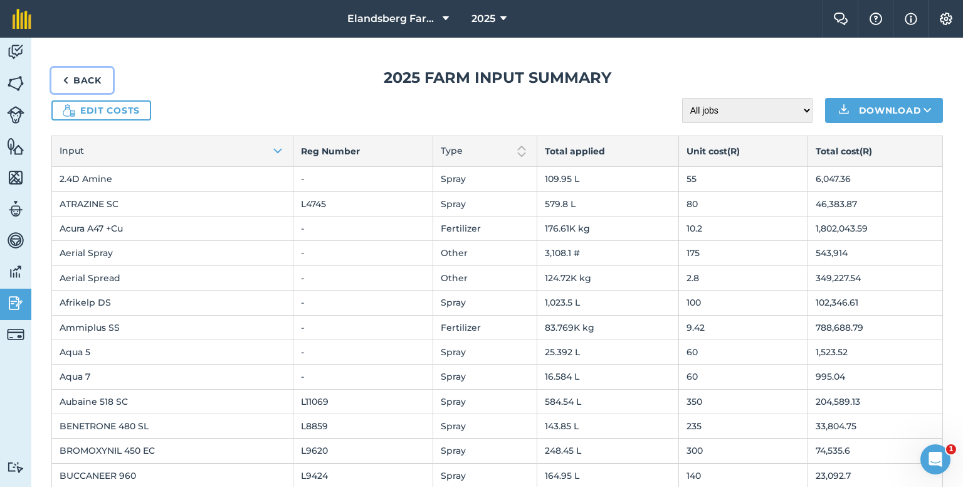
click at [89, 80] on link "Back" at bounding box center [81, 80] width 61 height 25
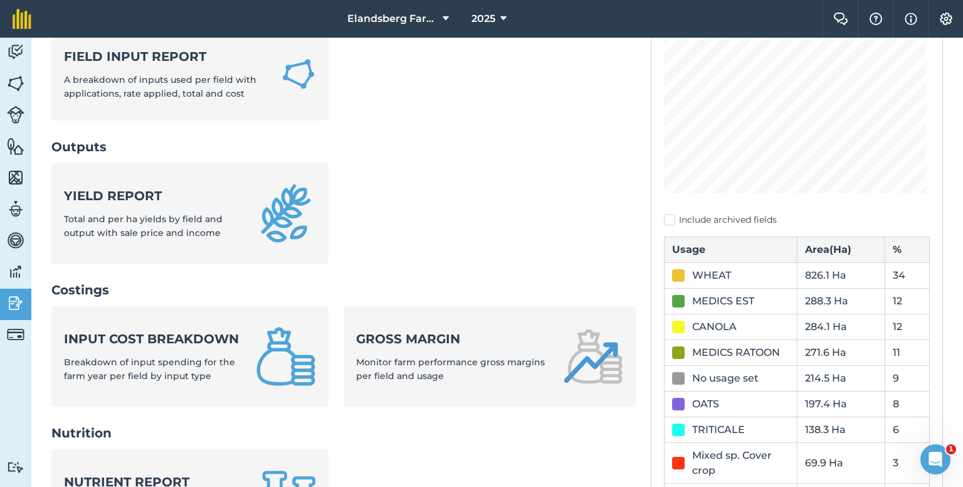
scroll to position [251, 0]
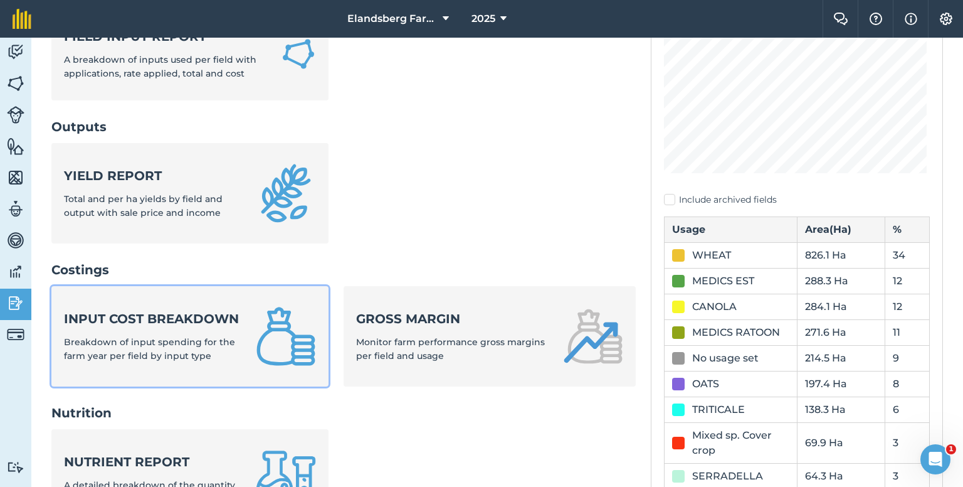
click at [170, 319] on strong "Input cost breakdown" at bounding box center [152, 319] width 177 height 18
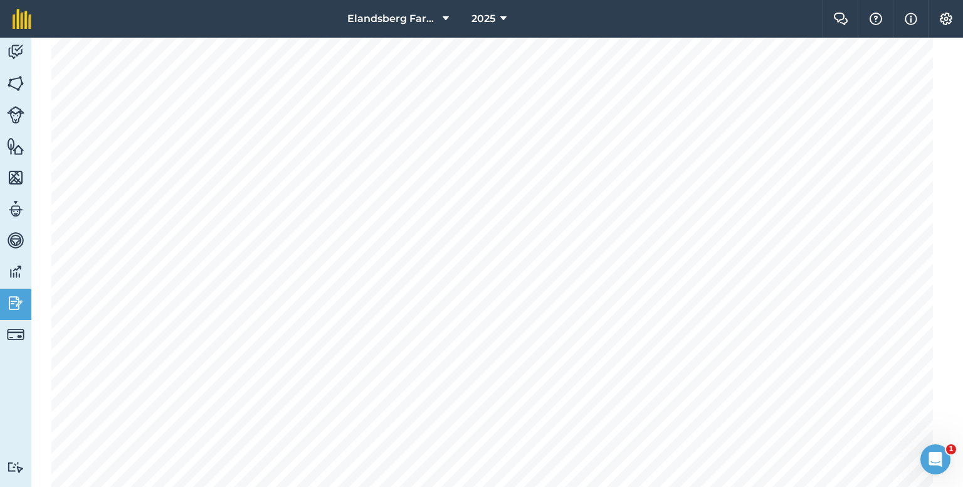
scroll to position [314, 0]
click at [22, 45] on img at bounding box center [16, 52] width 18 height 19
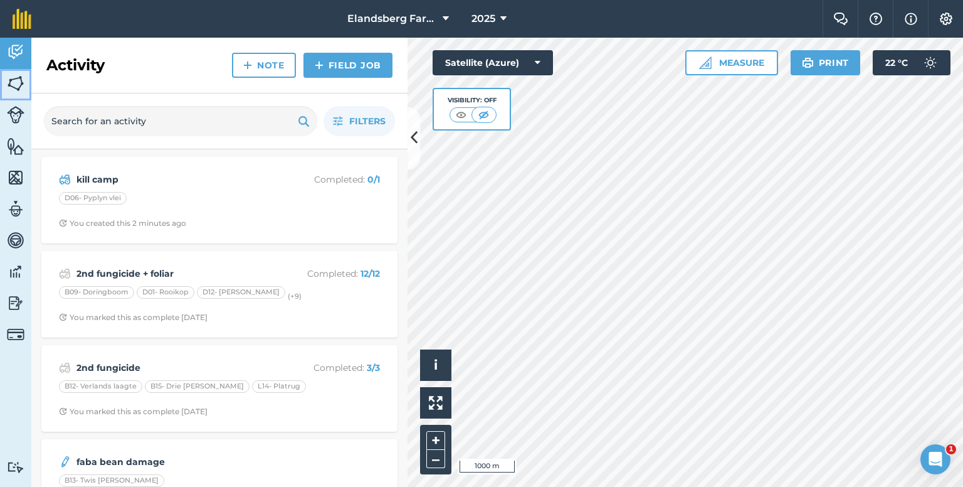
click at [15, 82] on img at bounding box center [16, 83] width 18 height 19
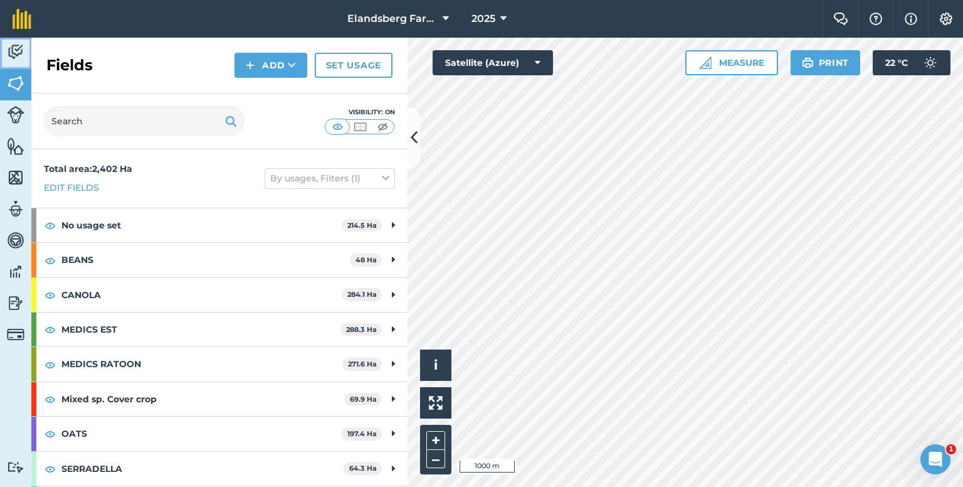
click at [11, 43] on img at bounding box center [16, 52] width 18 height 19
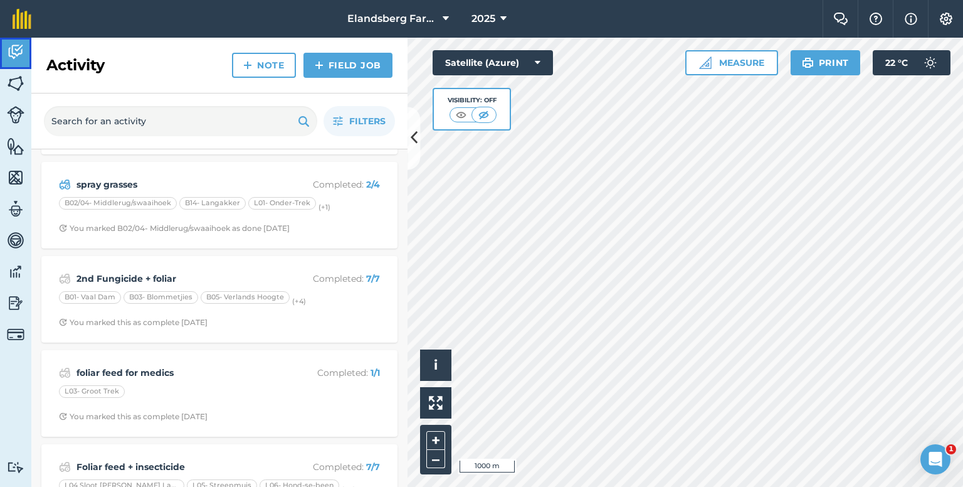
scroll to position [376, 0]
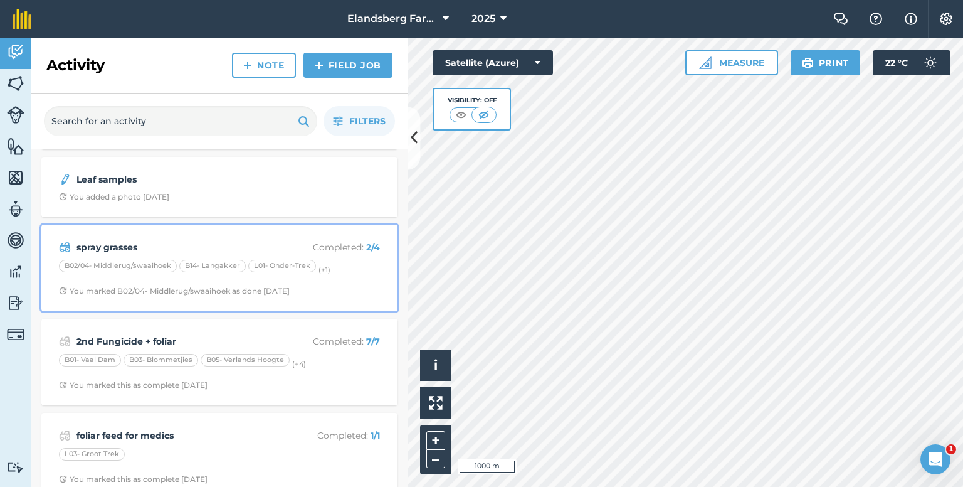
click at [343, 266] on div "B02/04- Middlerug/swaaihoek B14- Langakker L01- Onder-Trek (+ 1 )" at bounding box center [219, 268] width 321 height 16
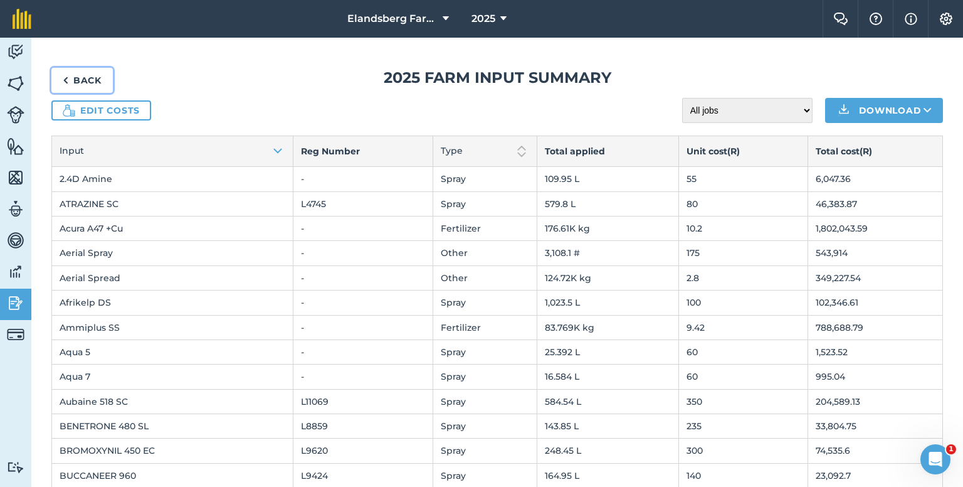
click at [70, 74] on link "Back" at bounding box center [81, 80] width 61 height 25
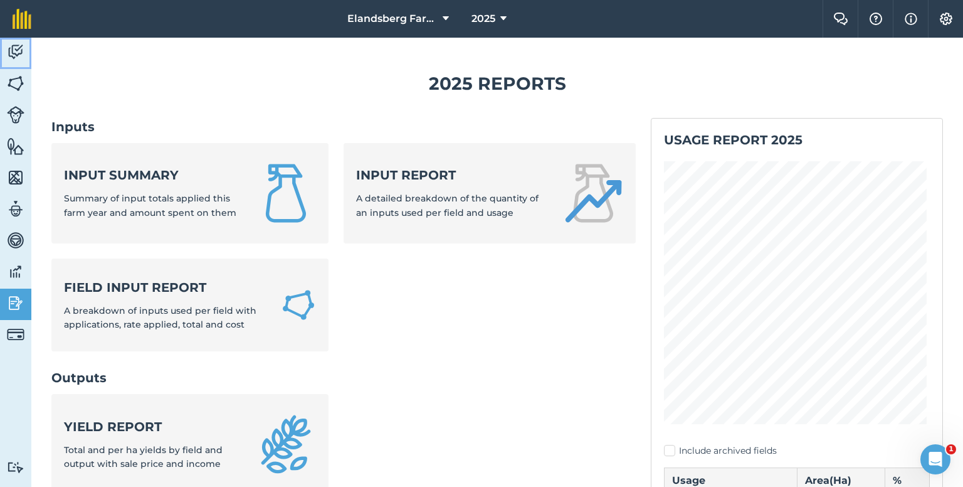
click at [22, 48] on img at bounding box center [16, 52] width 18 height 19
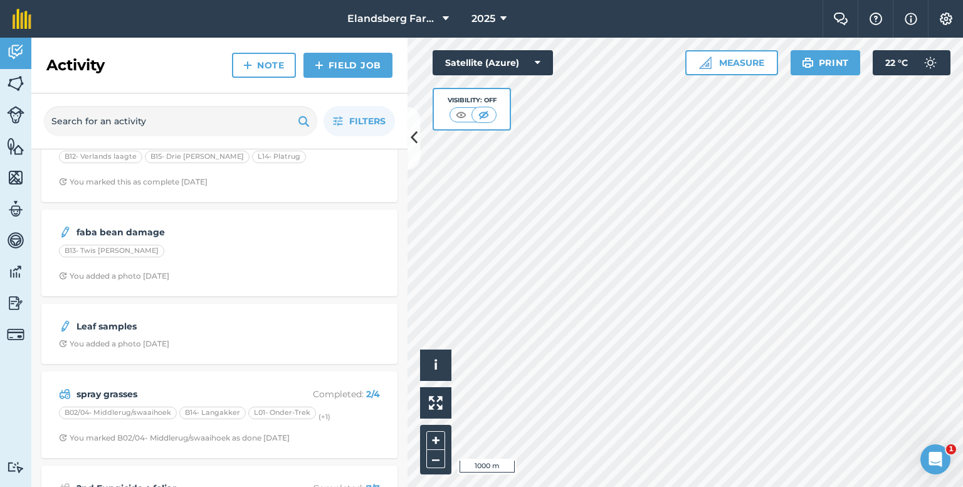
scroll to position [251, 0]
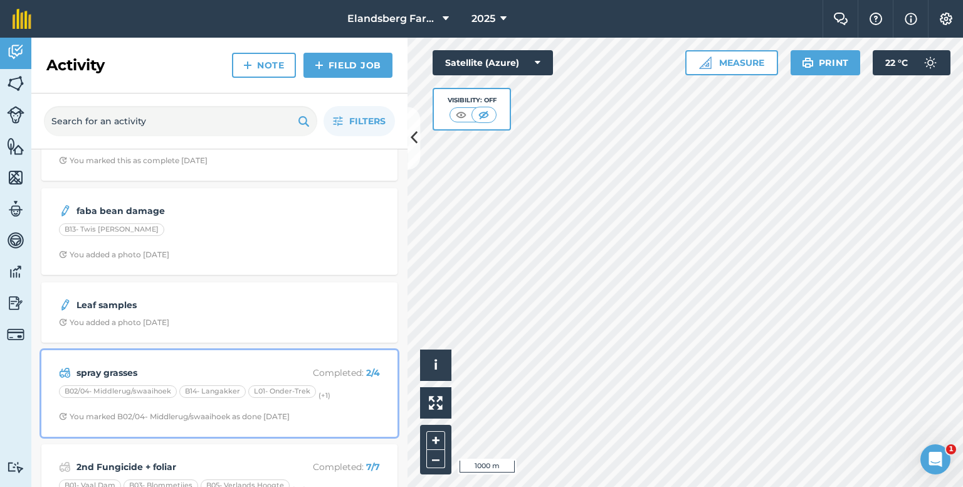
click at [153, 362] on div "spray grasses Completed : 2 / 4 B02/04- Middlerug/swaaihoek B14- Langakker L01-…" at bounding box center [219, 392] width 341 height 71
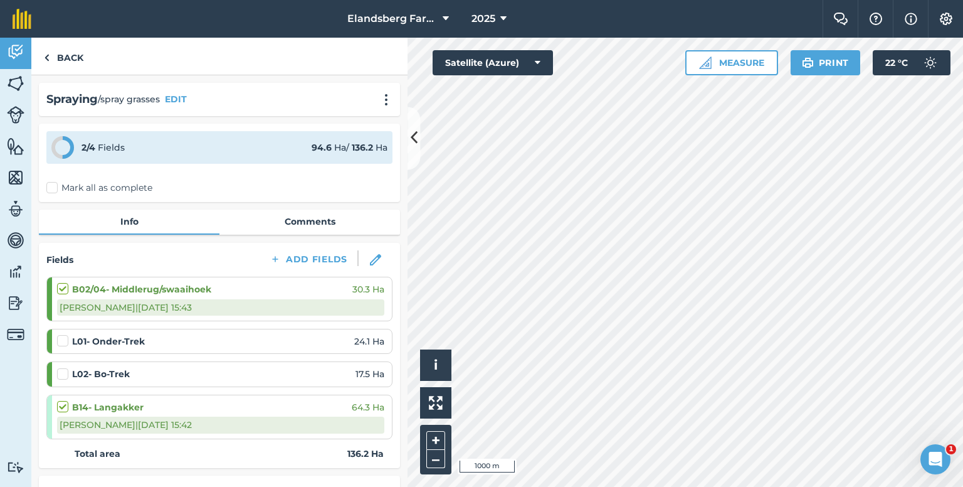
click at [206, 254] on div "Fields Add Fields" at bounding box center [219, 259] width 346 height 19
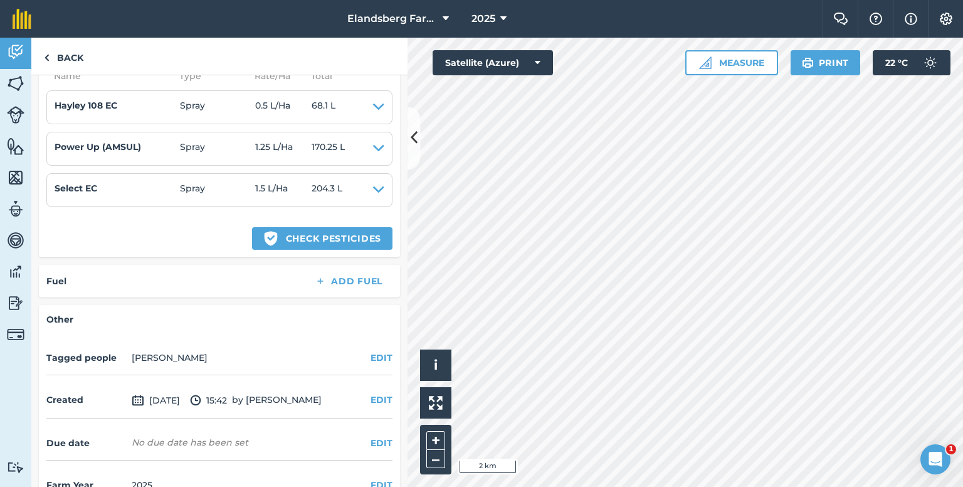
scroll to position [466, 0]
